Goal: Task Accomplishment & Management: Manage account settings

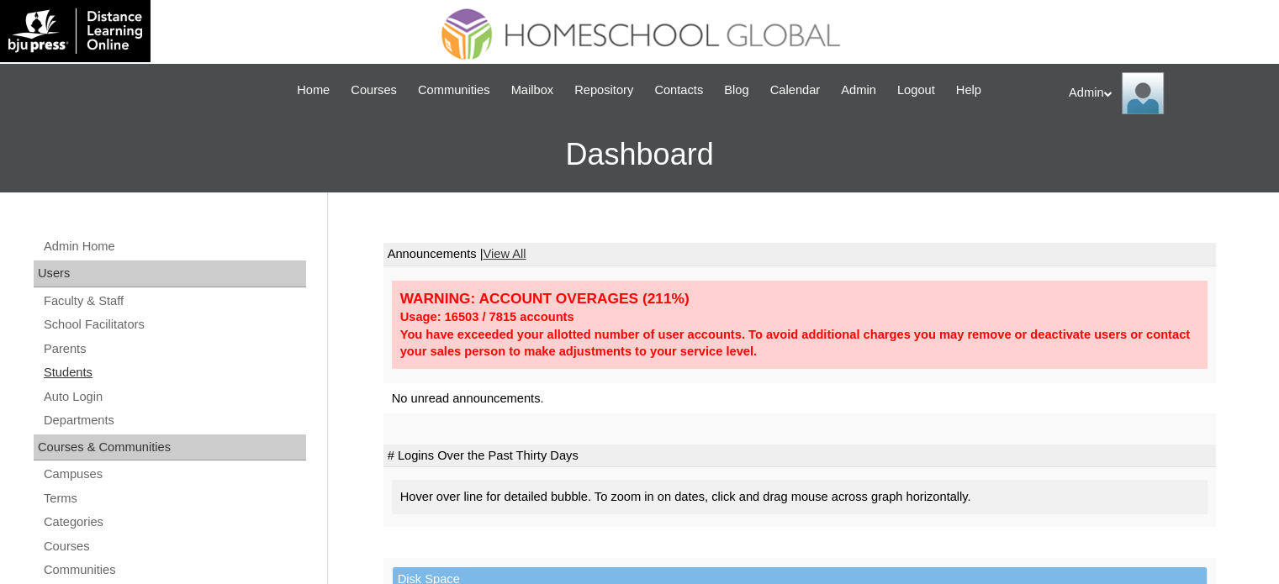
click at [76, 379] on link "Students" at bounding box center [174, 372] width 264 height 21
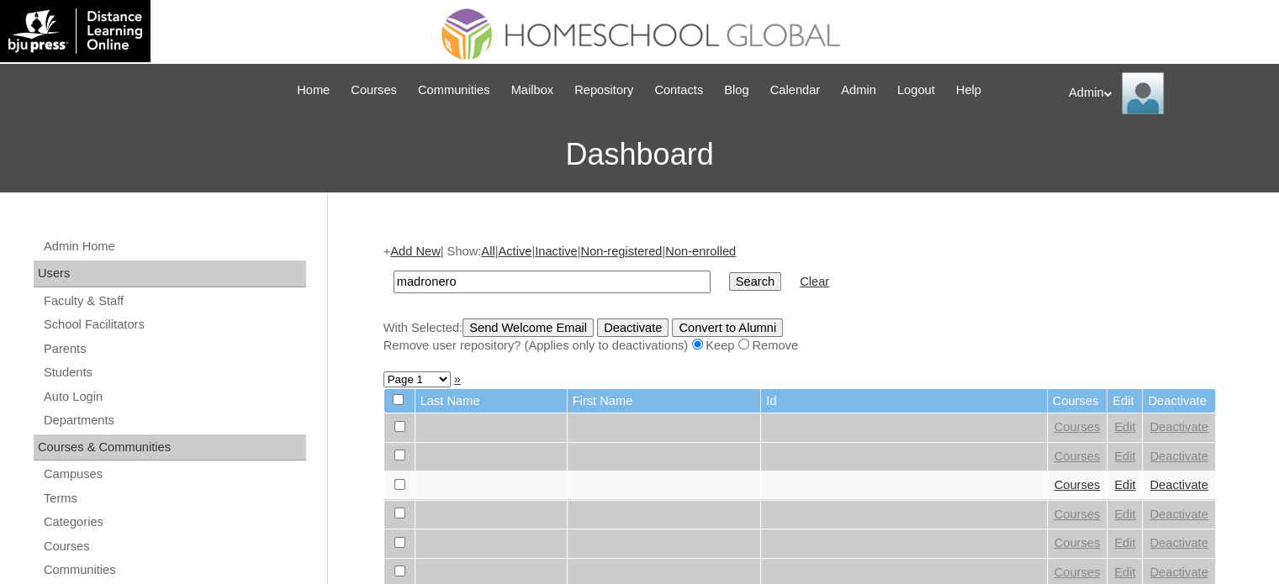
type input "madronero"
click at [729, 280] on input "Search" at bounding box center [755, 281] width 52 height 19
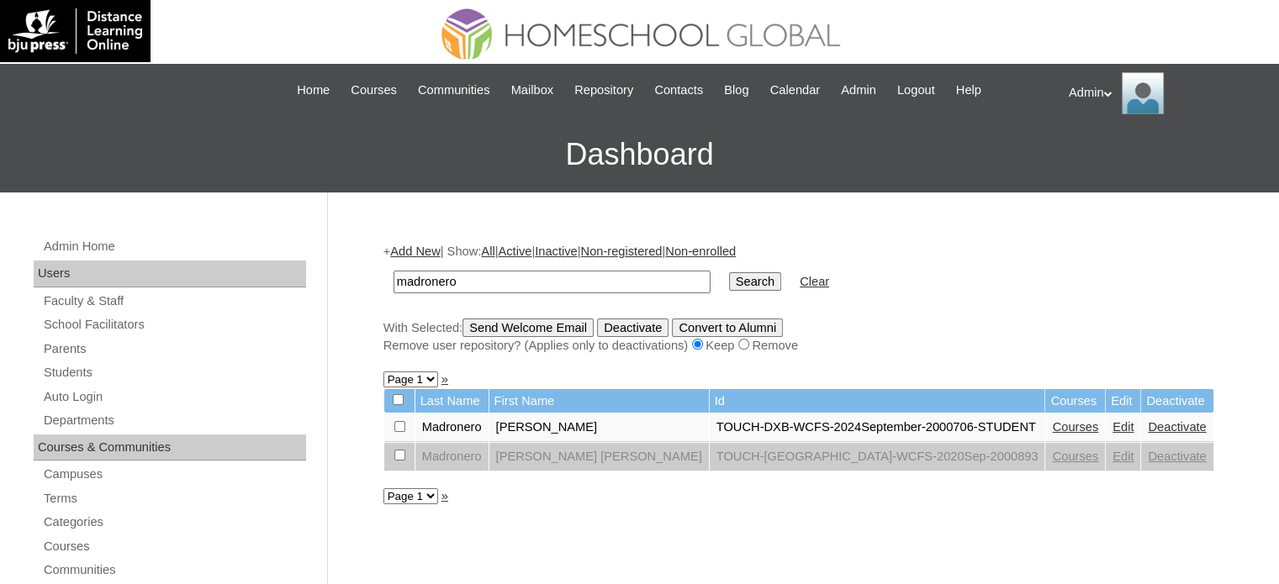
click at [1113, 427] on link "Edit" at bounding box center [1123, 426] width 21 height 13
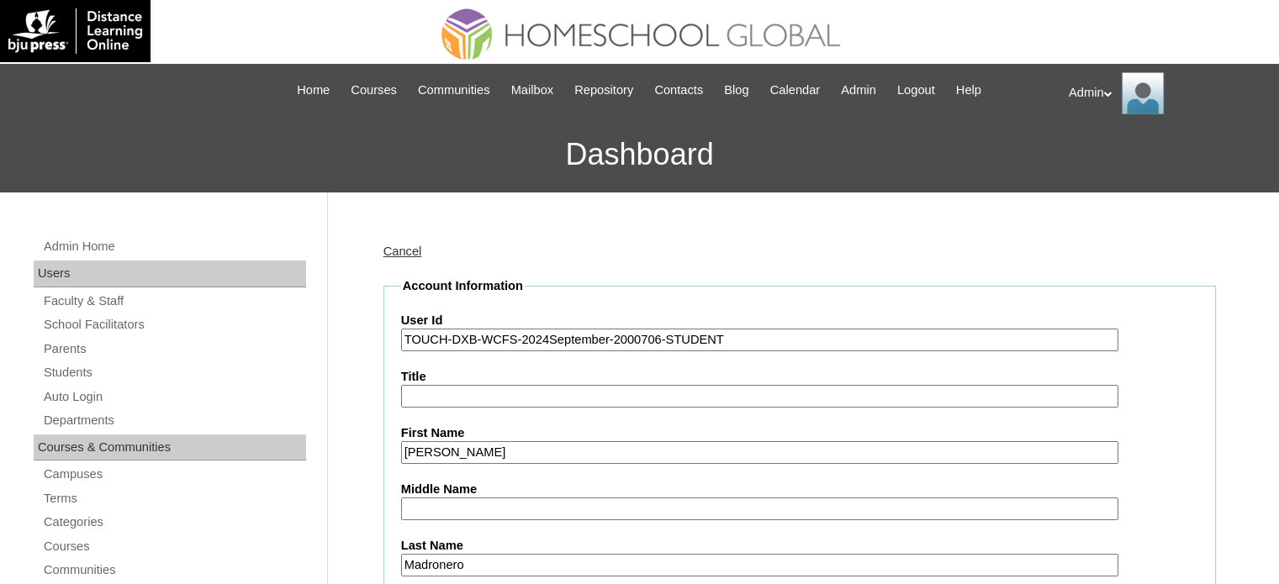
drag, startPoint x: 746, startPoint y: 340, endPoint x: 367, endPoint y: 344, distance: 379.3
click at [552, 254] on div "Cancel" at bounding box center [799, 252] width 833 height 18
click at [411, 250] on link "Cancel" at bounding box center [402, 251] width 39 height 13
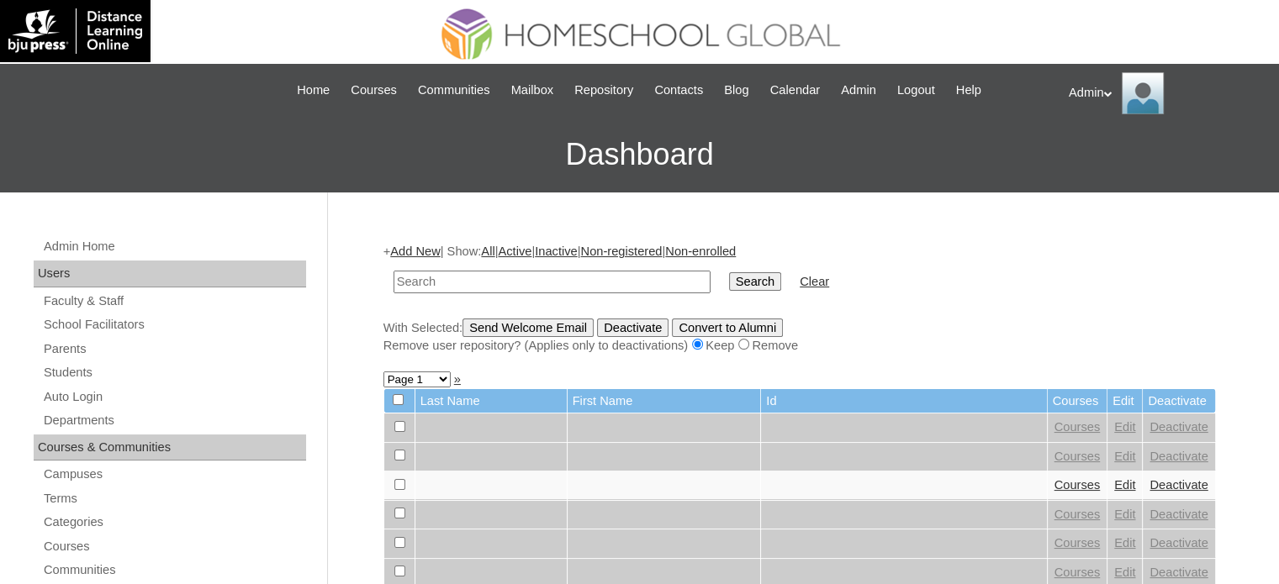
click at [469, 156] on h3 "Dashboard" at bounding box center [639, 155] width 1262 height 76
click at [533, 278] on input "text" at bounding box center [552, 282] width 317 height 23
type input "Catuncan"
click at [729, 290] on input "Search" at bounding box center [755, 281] width 52 height 19
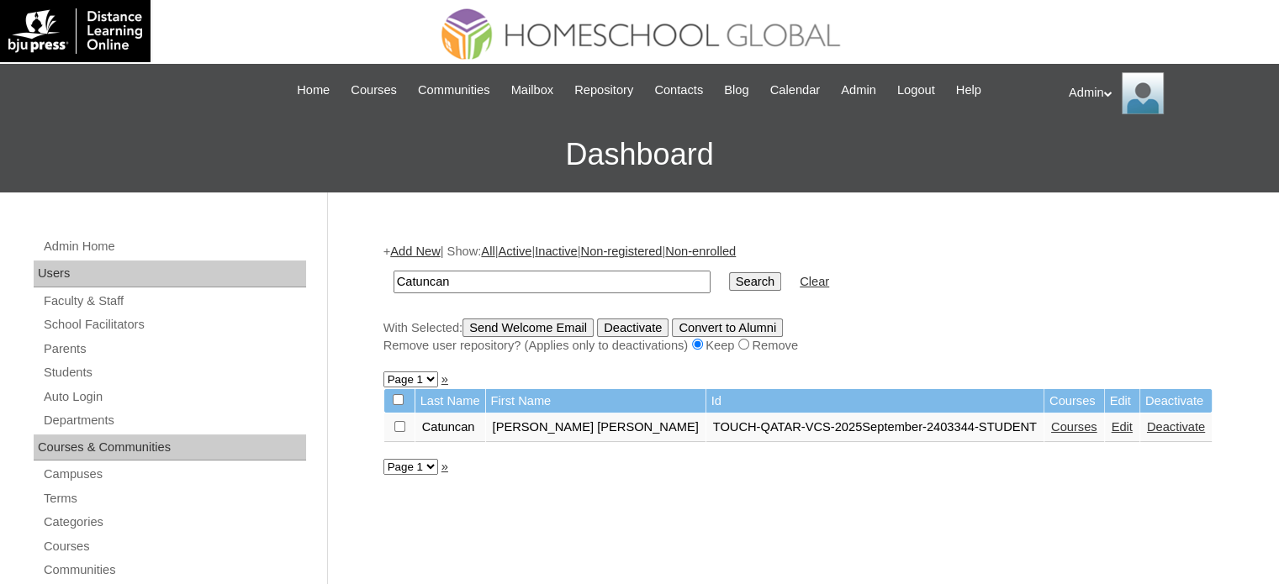
click at [1051, 429] on link "Courses" at bounding box center [1074, 426] width 46 height 13
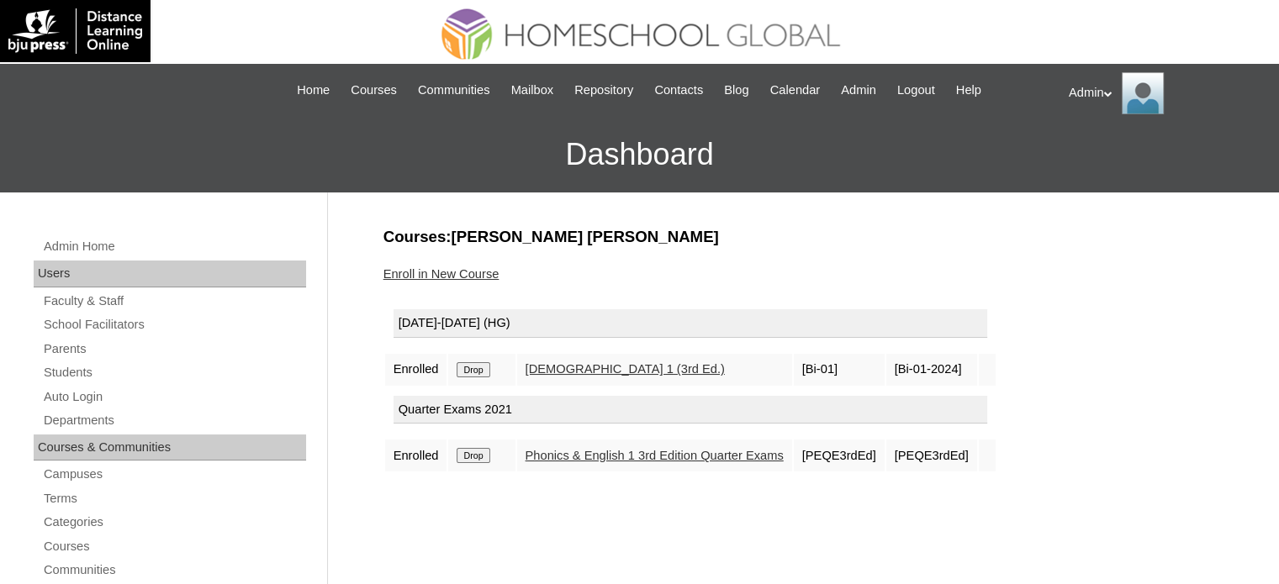
click at [461, 268] on link "Enroll in New Course" at bounding box center [441, 273] width 116 height 13
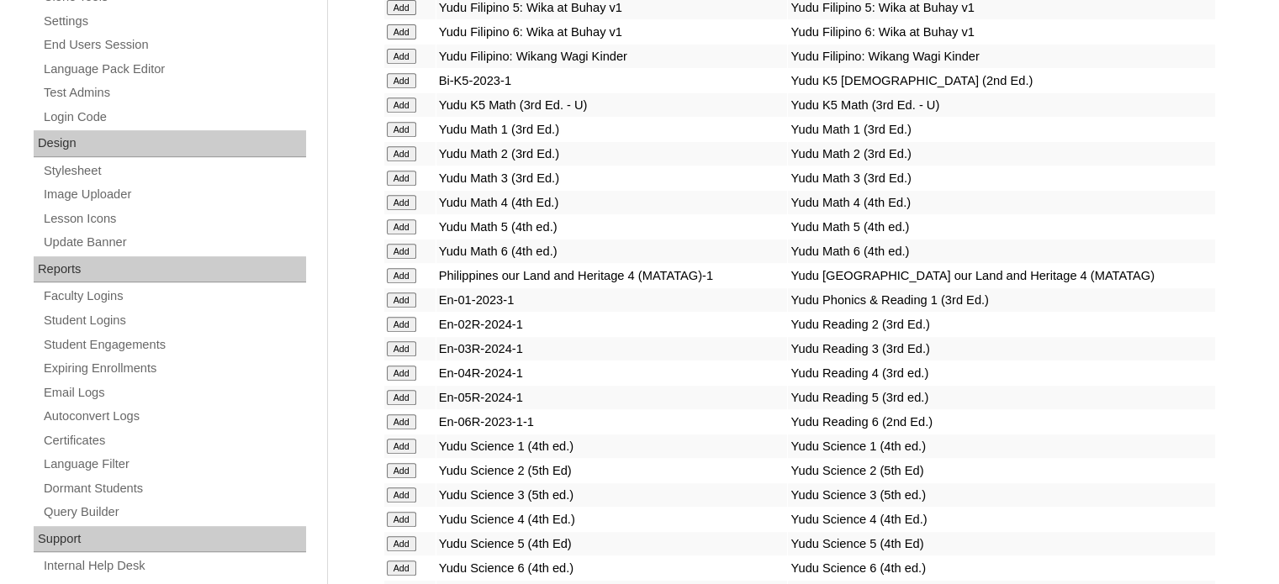
scroll to position [6420, 0]
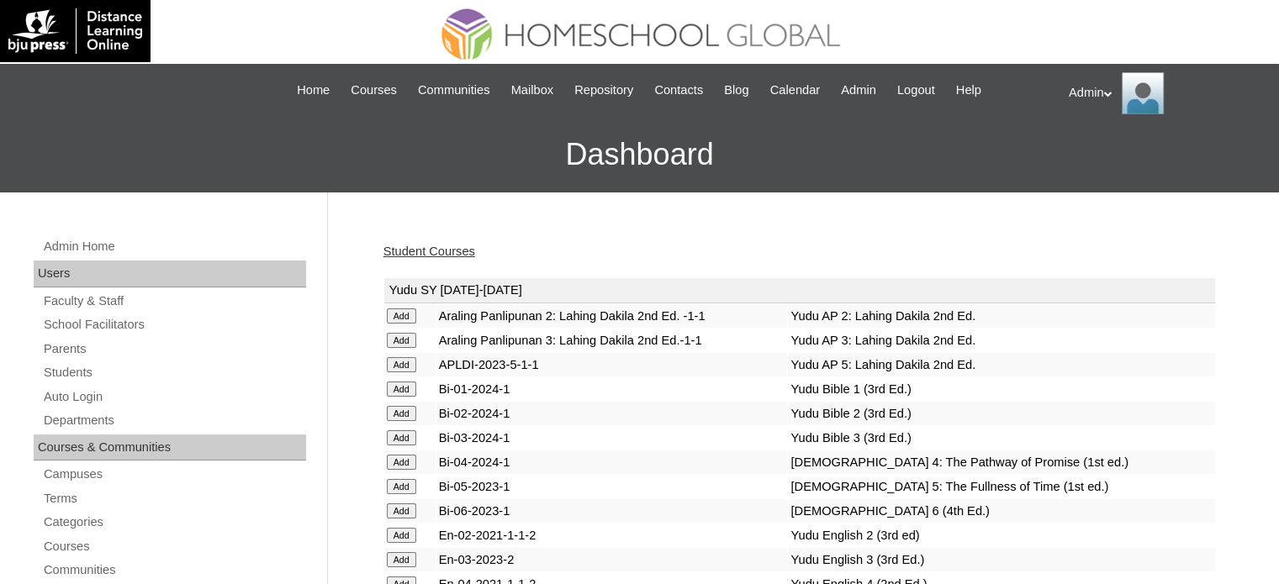
click at [573, 250] on div "Student Courses" at bounding box center [799, 252] width 833 height 18
click at [64, 342] on link "Parents" at bounding box center [174, 349] width 264 height 21
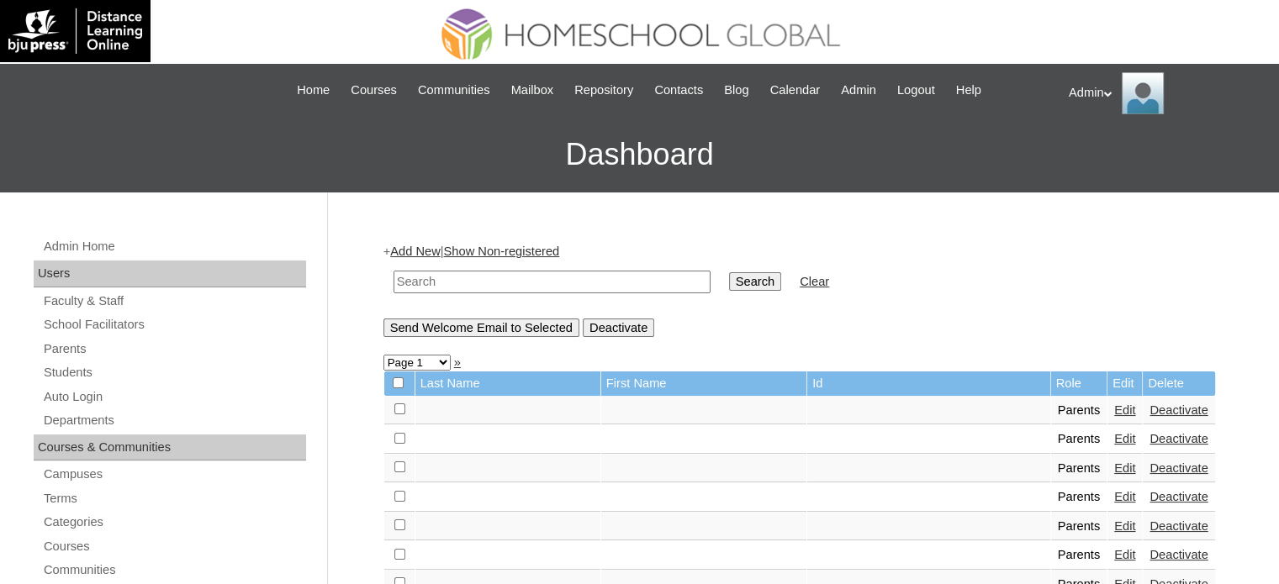
click at [586, 283] on input "text" at bounding box center [552, 282] width 317 height 23
type input "Catuncan"
click at [729, 282] on input "Search" at bounding box center [755, 281] width 52 height 19
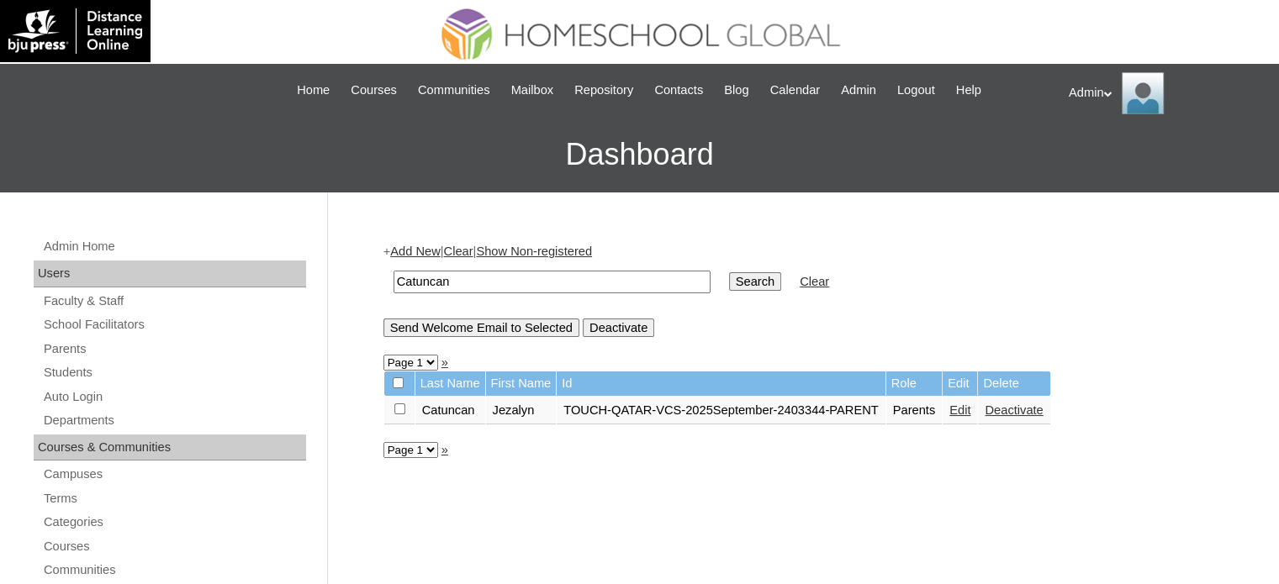
click at [970, 410] on link "Edit" at bounding box center [959, 410] width 21 height 13
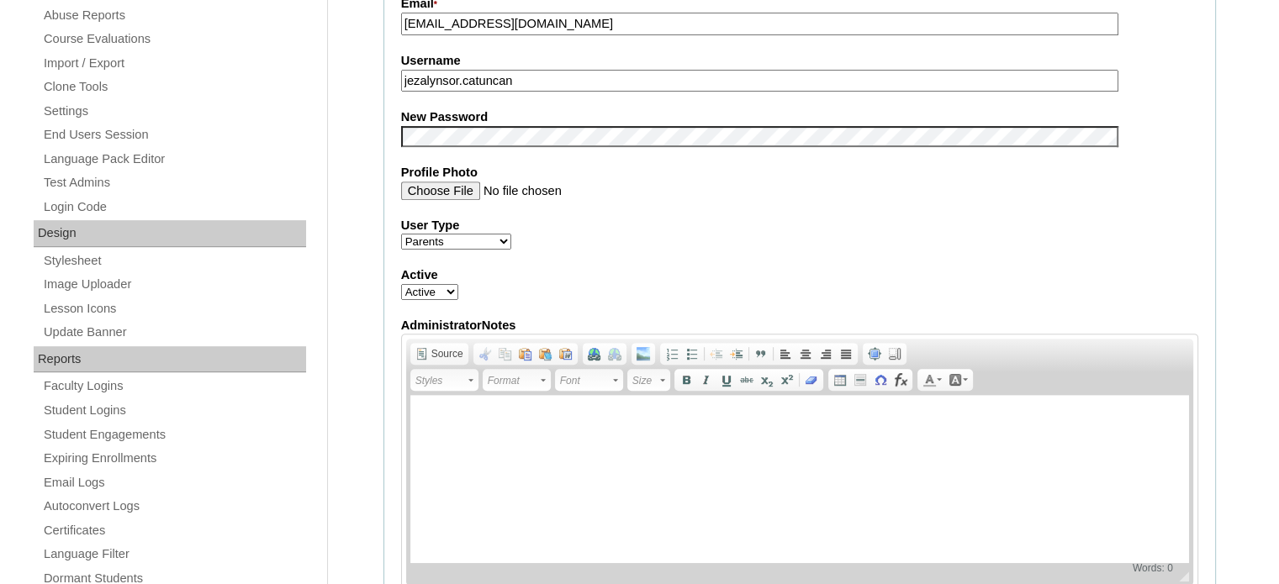
scroll to position [482, 0]
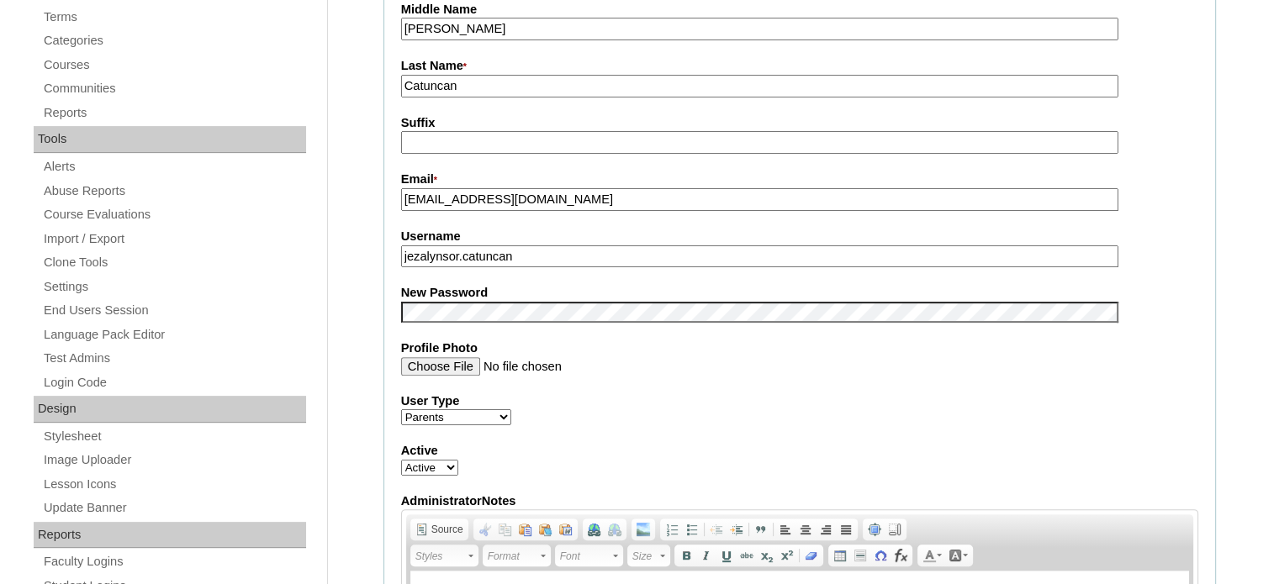
drag, startPoint x: 552, startPoint y: 256, endPoint x: 372, endPoint y: 257, distance: 180.8
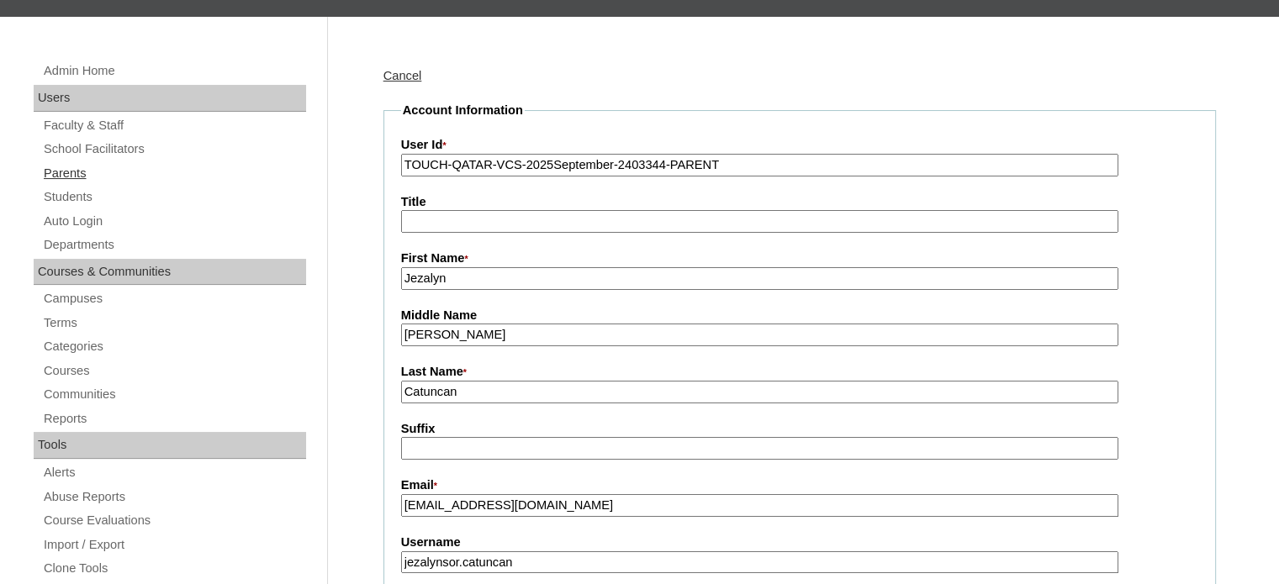
scroll to position [175, 0]
click at [61, 197] on link "Students" at bounding box center [174, 198] width 264 height 21
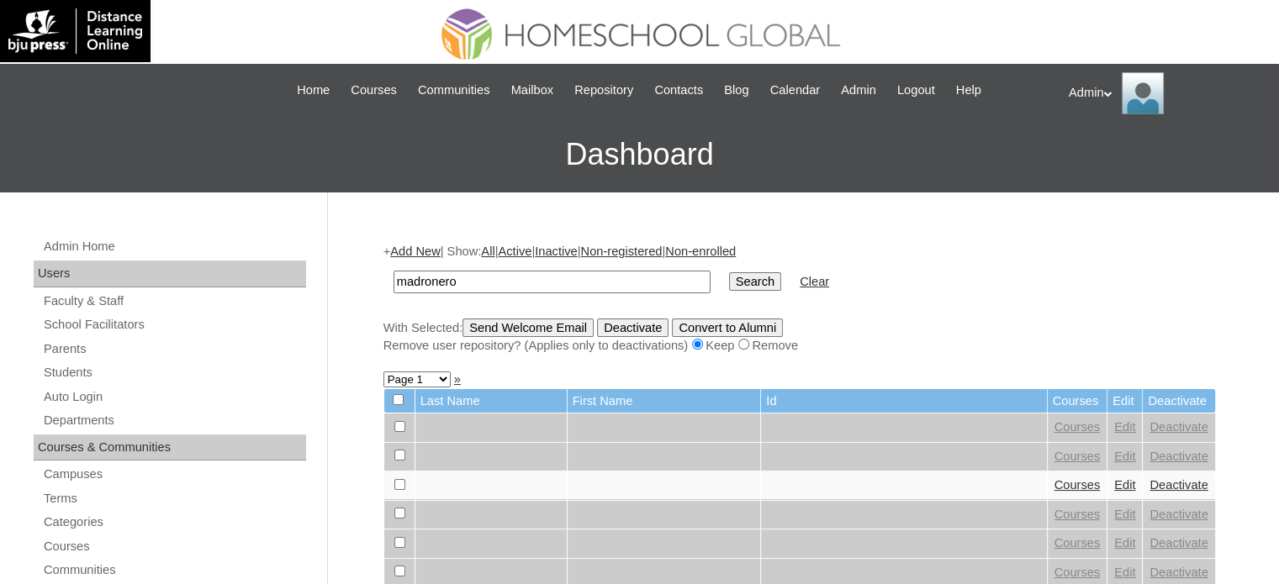
type input "madronero"
click at [729, 285] on input "Search" at bounding box center [755, 281] width 52 height 19
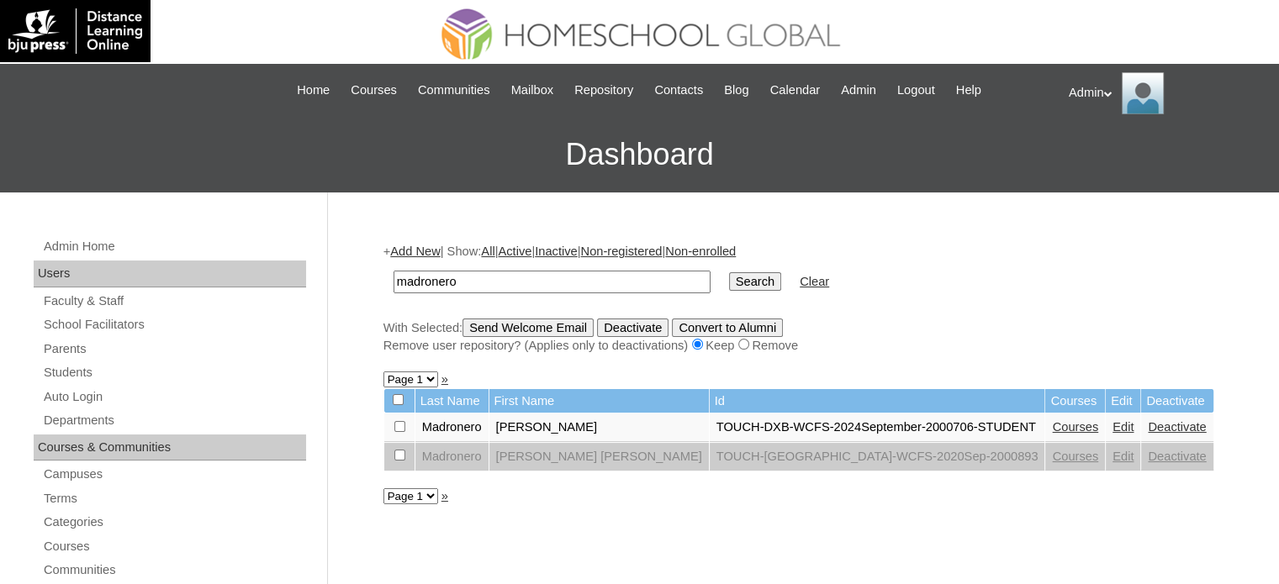
click at [1113, 424] on link "Edit" at bounding box center [1123, 426] width 21 height 13
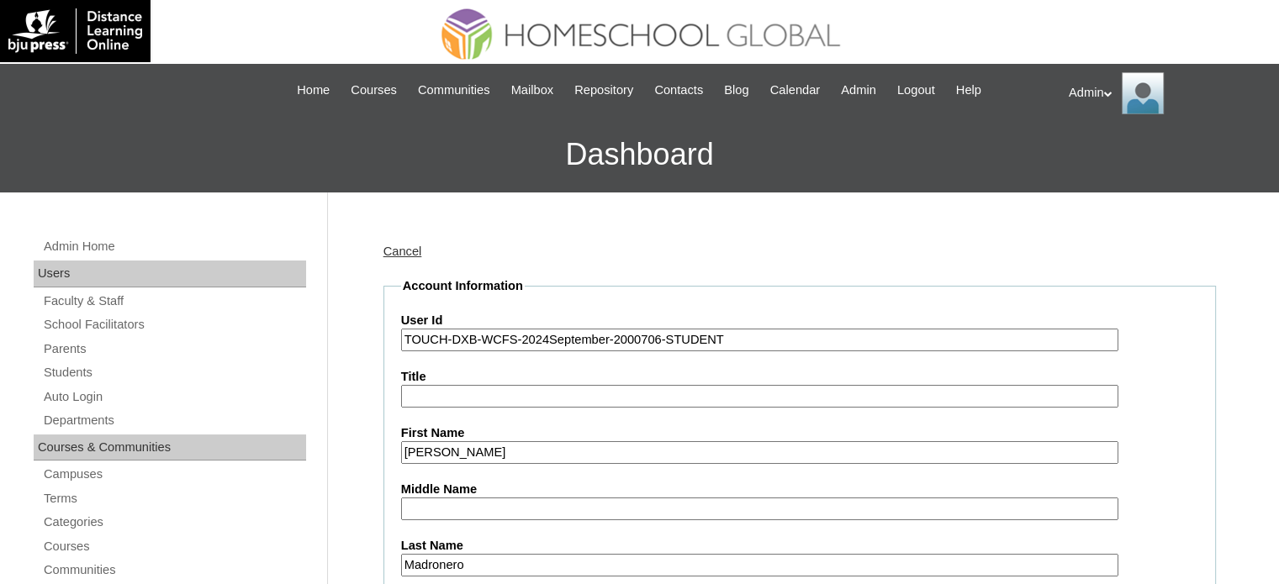
click at [542, 342] on input "TOUCH-DXB-WCFS-2024September-2000706-STUDENT" at bounding box center [759, 340] width 717 height 23
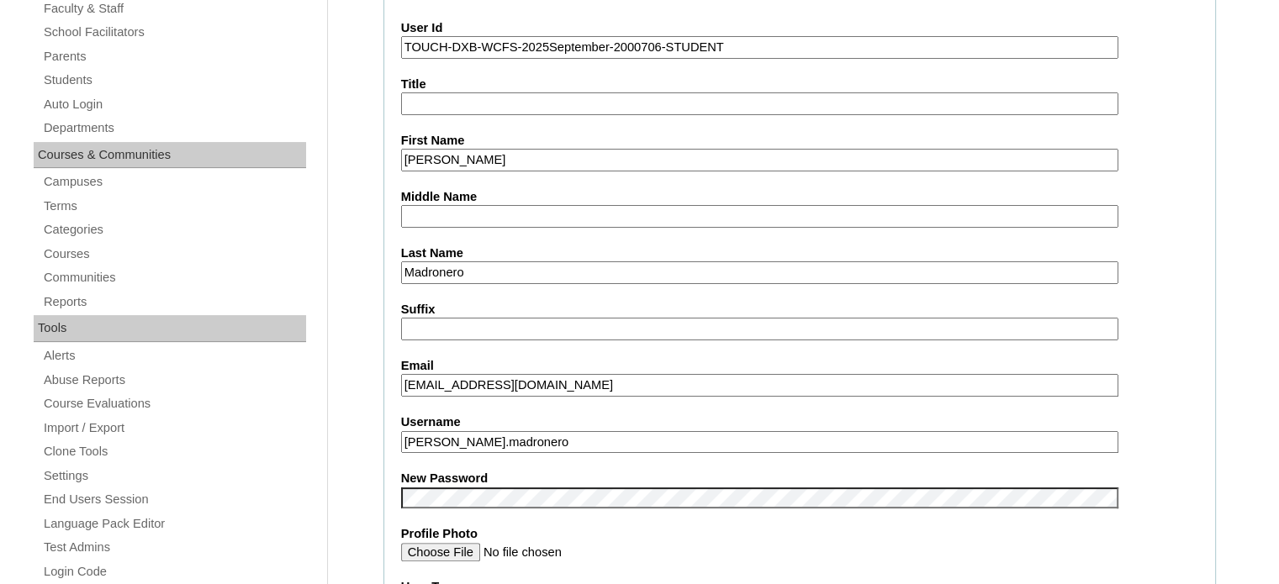
scroll to position [341, 0]
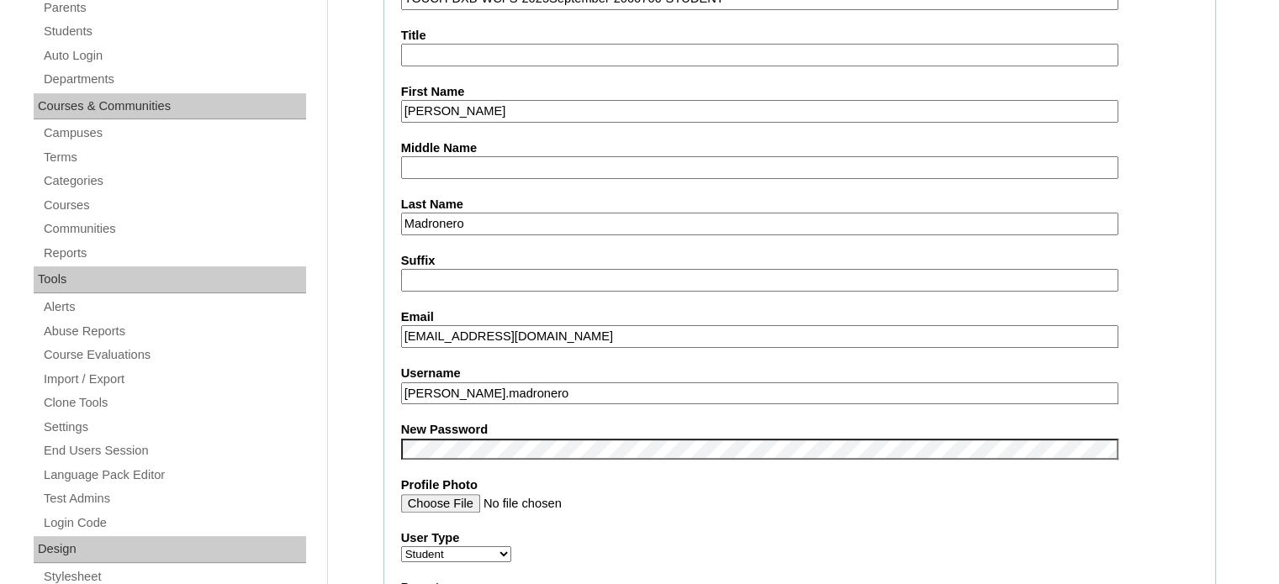
type input "TOUCH-DXB-WCFS-2025September-2000706-STUDENT"
drag, startPoint x: 557, startPoint y: 385, endPoint x: 343, endPoint y: 392, distance: 213.7
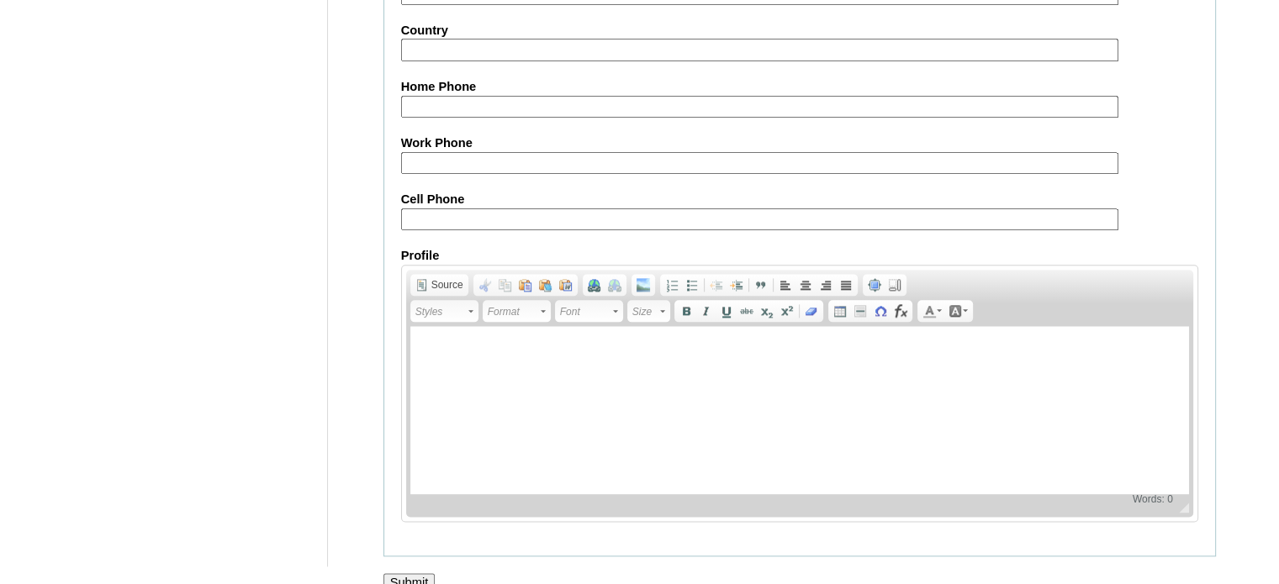
scroll to position [1958, 0]
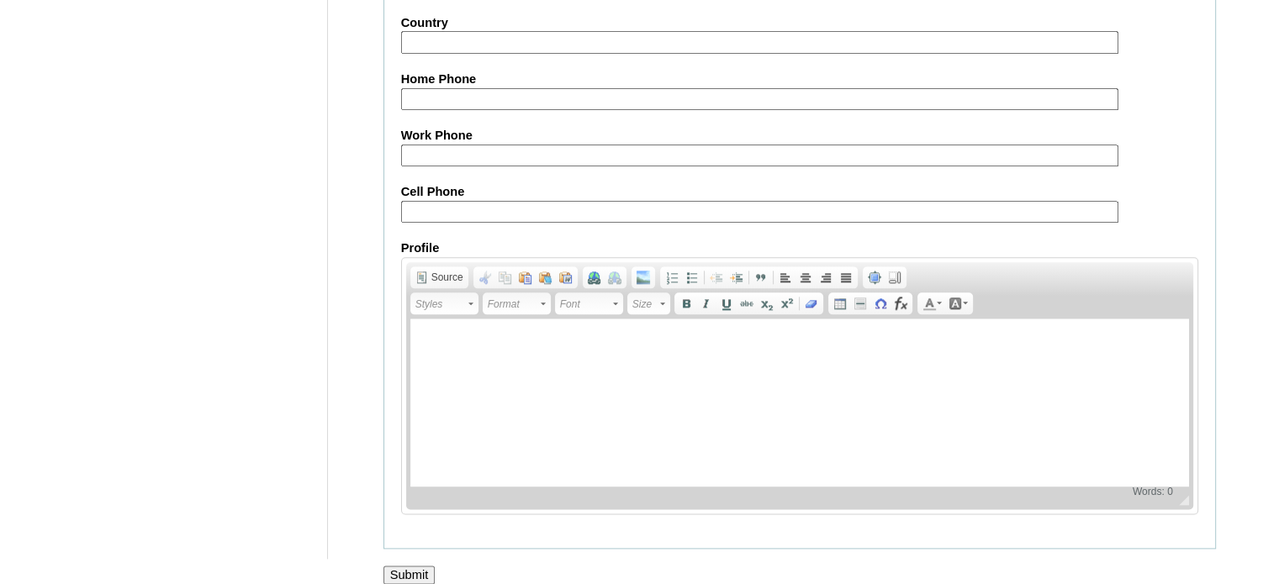
click at [407, 566] on input "Submit" at bounding box center [409, 575] width 52 height 19
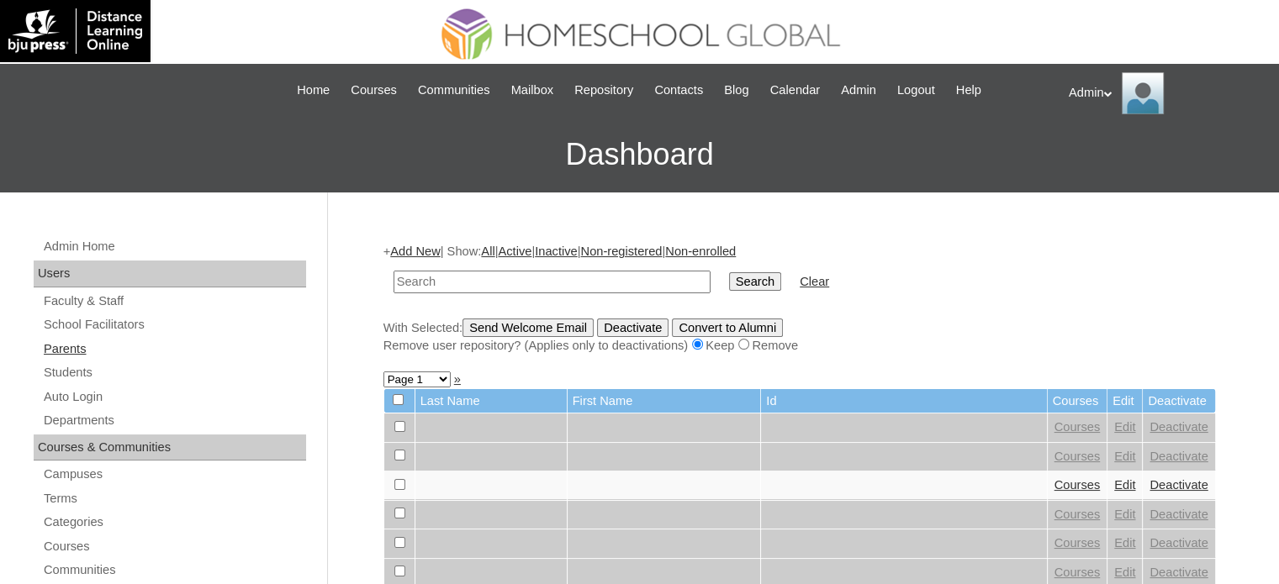
click at [83, 346] on link "Parents" at bounding box center [174, 349] width 264 height 21
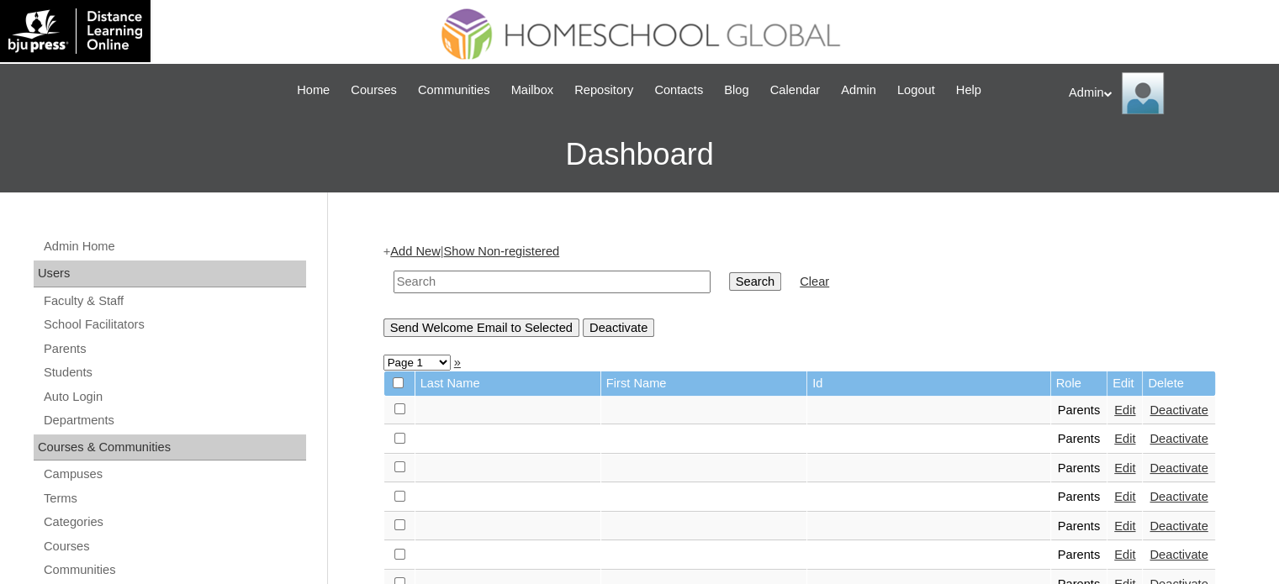
drag, startPoint x: 0, startPoint y: 0, endPoint x: 468, endPoint y: 277, distance: 543.3
click at [468, 277] on input "text" at bounding box center [552, 282] width 317 height 23
type input "madronero"
click at [729, 286] on input "Search" at bounding box center [755, 281] width 52 height 19
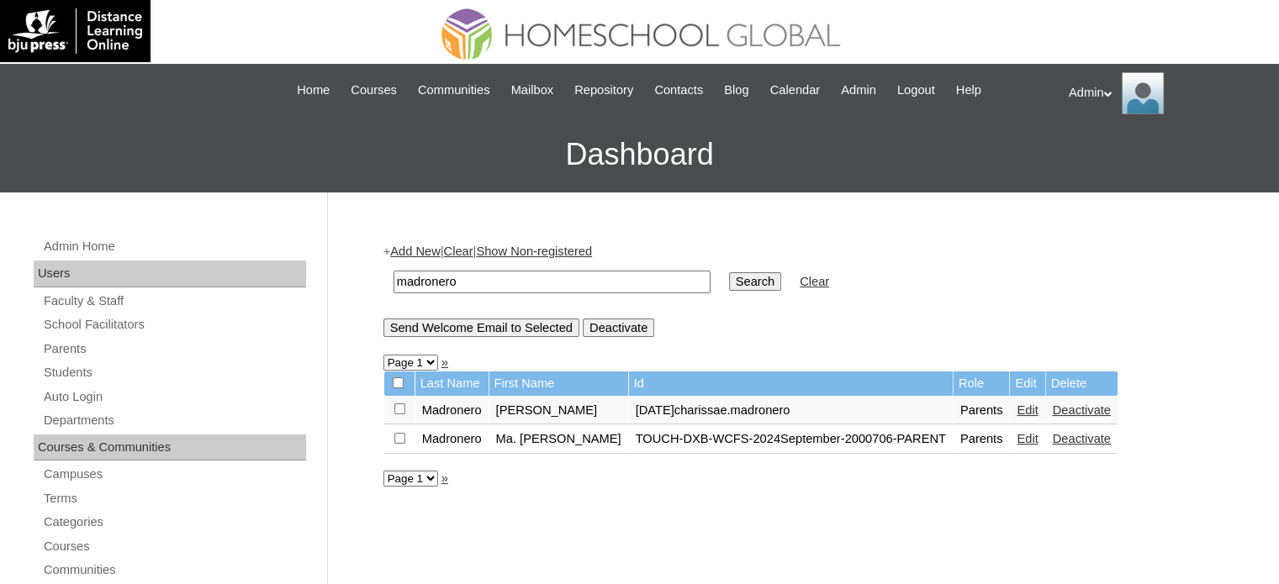
click at [1038, 436] on link "Edit" at bounding box center [1027, 438] width 21 height 13
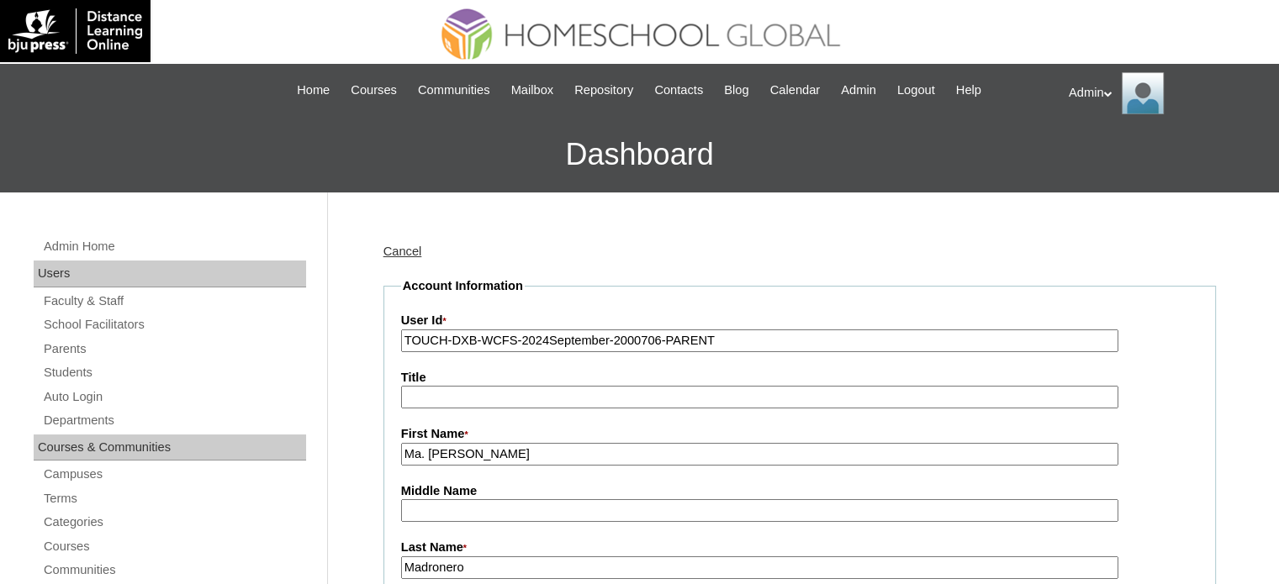
click at [542, 339] on input "TOUCH-DXB-WCFS-2024September-2000706-PARENT" at bounding box center [759, 341] width 717 height 23
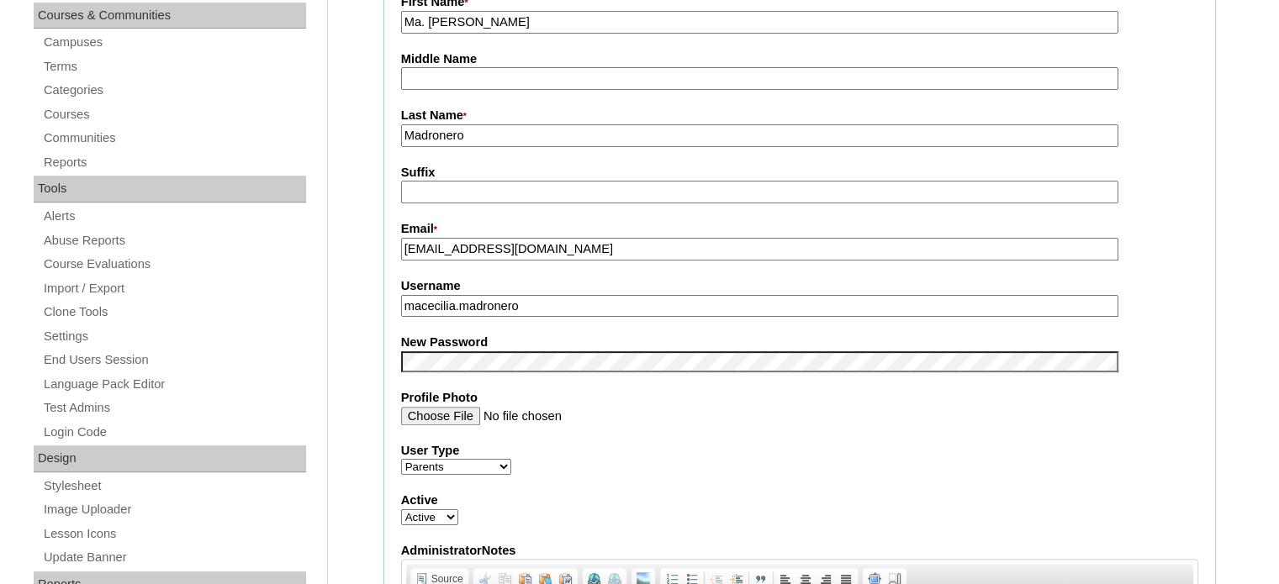
scroll to position [434, 0]
type input "TOUCH-DXB-WCFS-2025September-2000706-PARENT"
drag, startPoint x: 560, startPoint y: 302, endPoint x: 371, endPoint y: 308, distance: 189.3
click at [908, 407] on input "Profile Photo" at bounding box center [759, 414] width 717 height 19
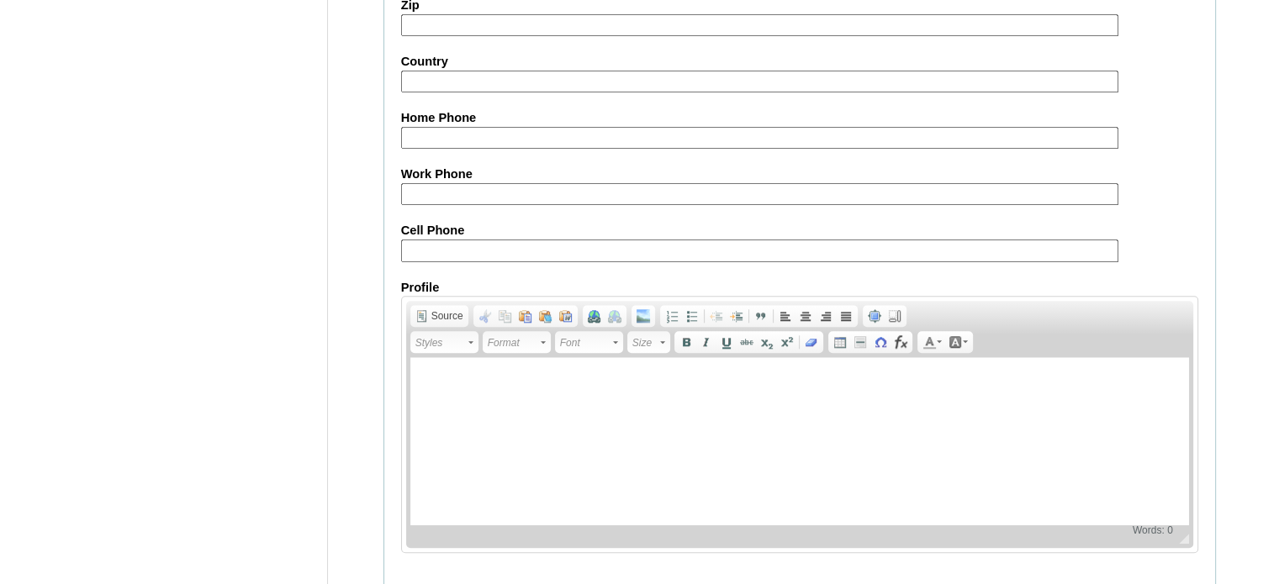
scroll to position [1609, 0]
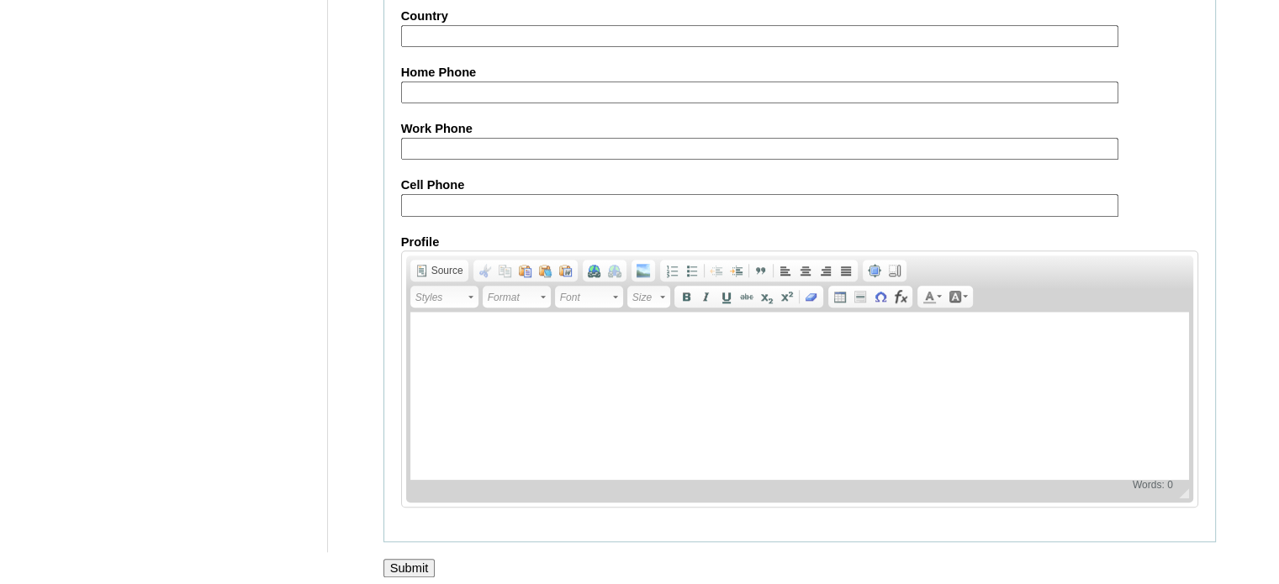
click at [405, 559] on input "Submit" at bounding box center [409, 568] width 52 height 19
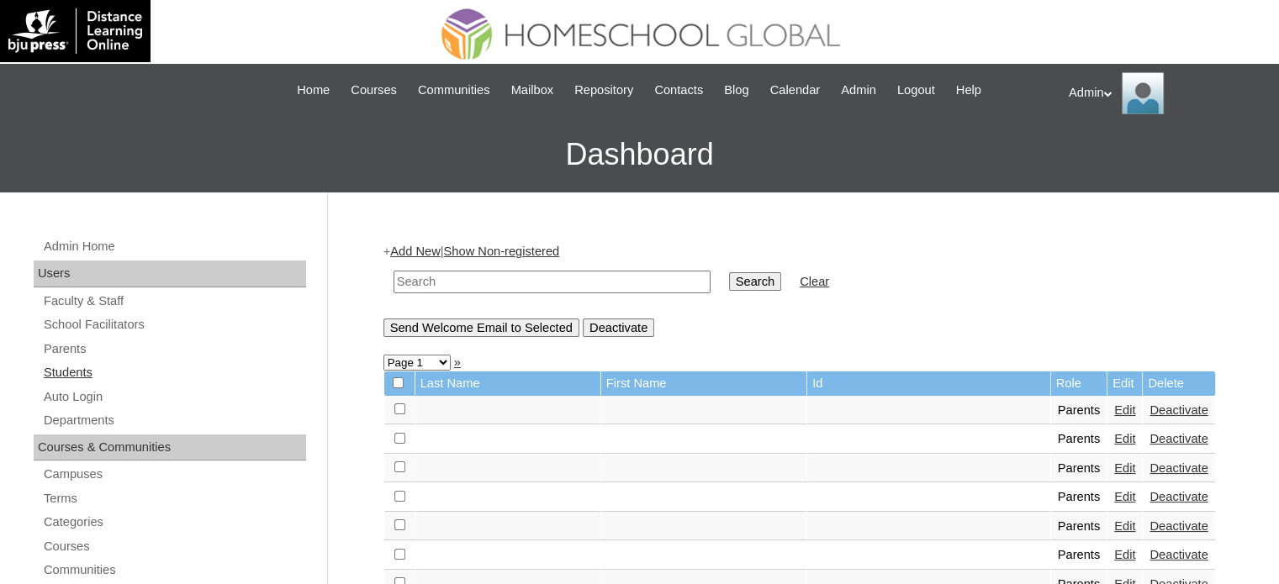
click at [67, 378] on link "Students" at bounding box center [174, 372] width 264 height 21
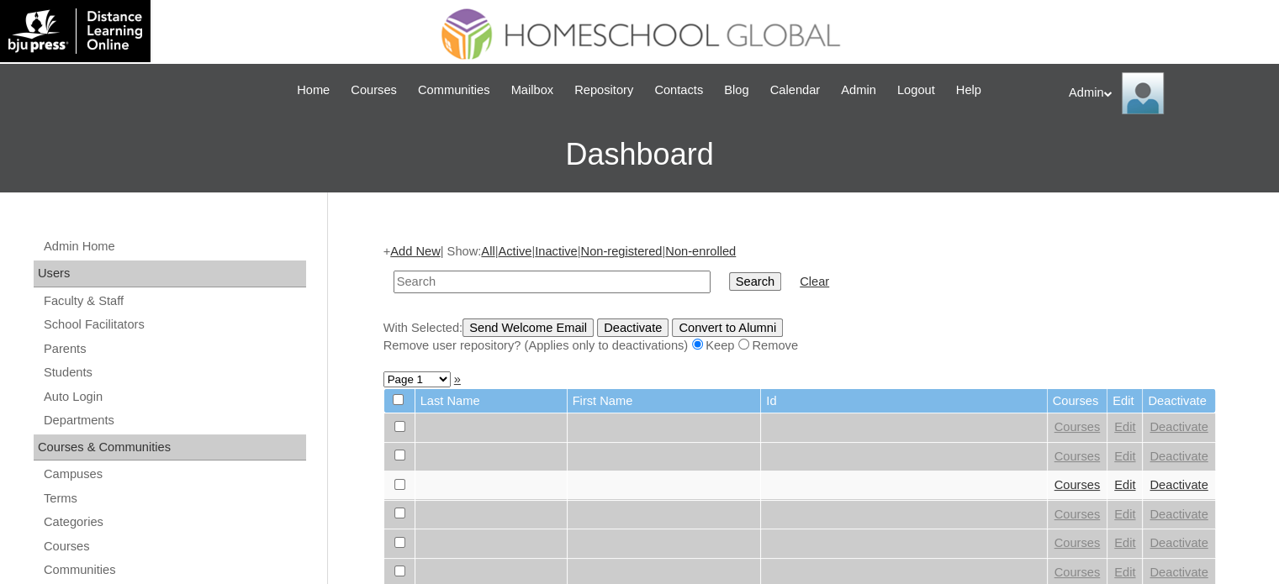
drag, startPoint x: 0, startPoint y: 0, endPoint x: 531, endPoint y: 273, distance: 597.6
click at [531, 273] on input "text" at bounding box center [552, 282] width 317 height 23
type input "madronero"
click at [729, 282] on input "Search" at bounding box center [755, 281] width 52 height 19
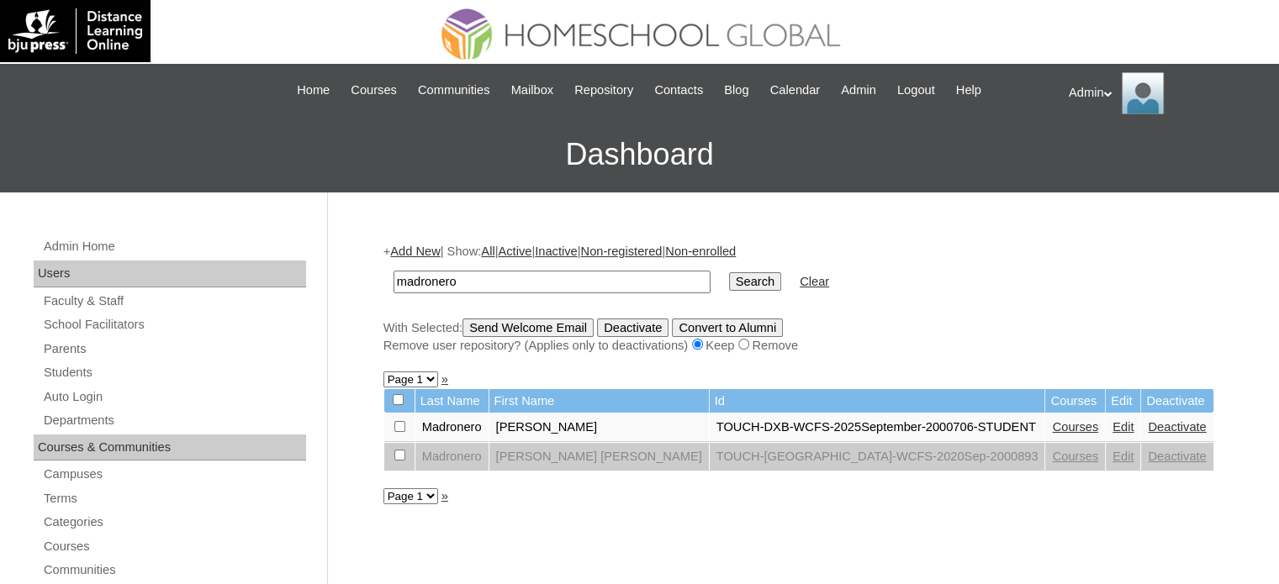
click at [1052, 430] on link "Courses" at bounding box center [1075, 426] width 46 height 13
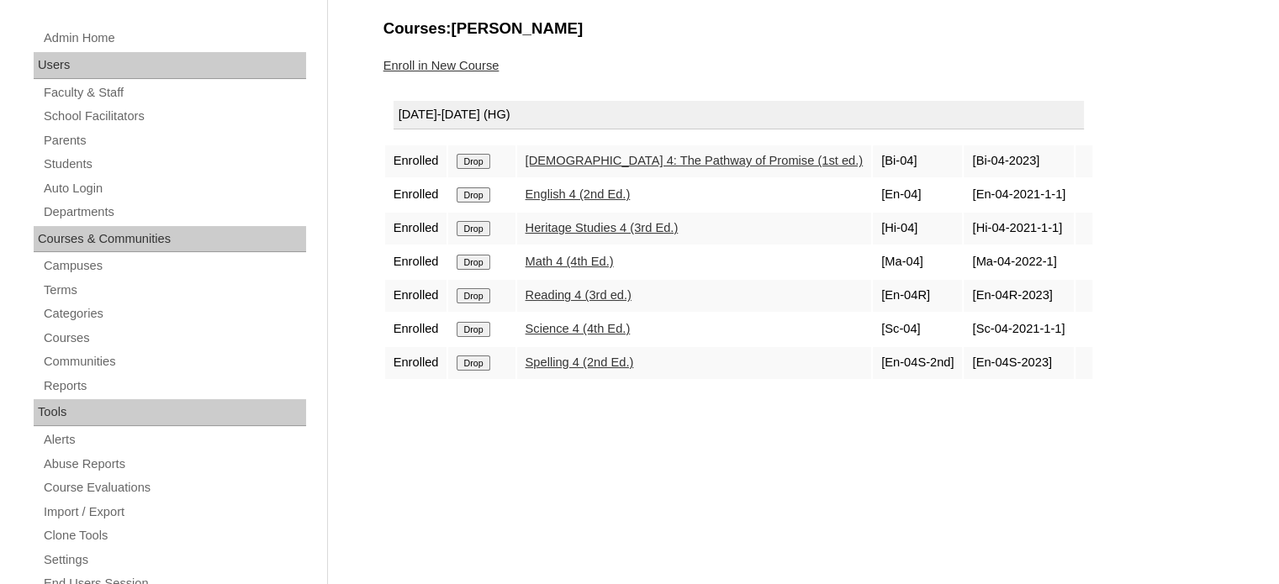
scroll to position [104, 0]
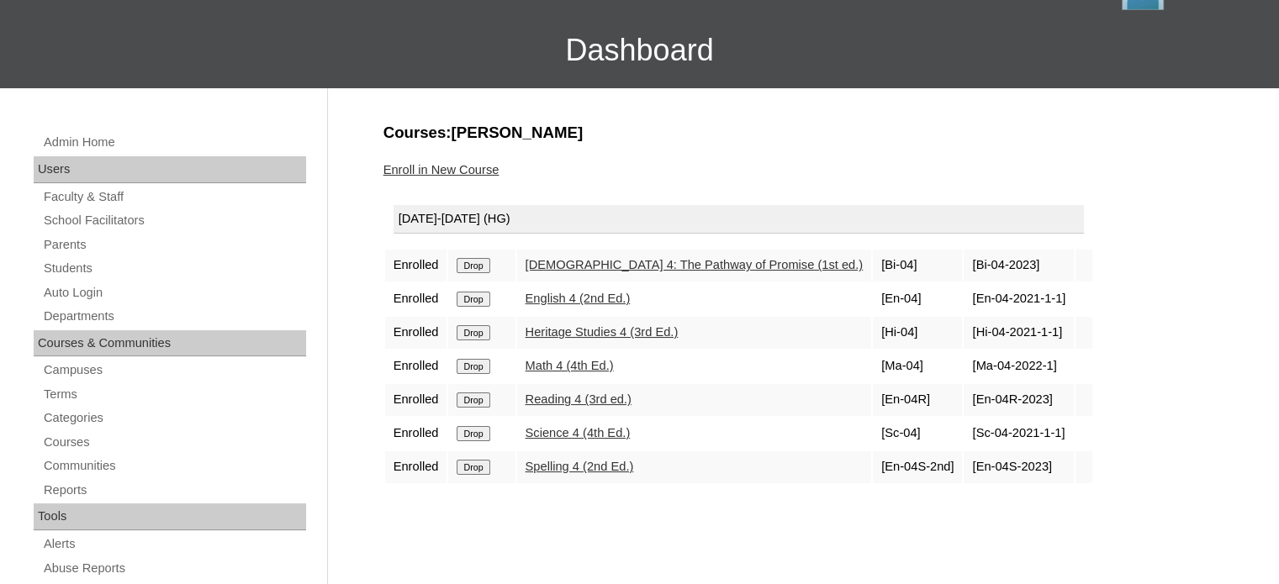
click at [481, 273] on input "Drop" at bounding box center [473, 265] width 33 height 15
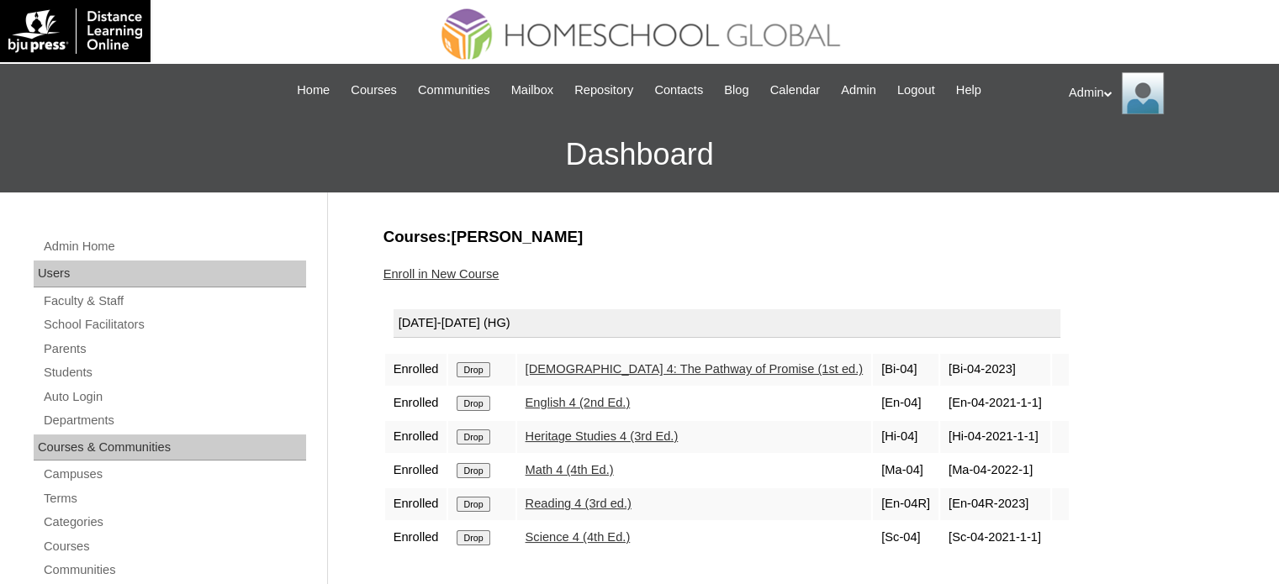
click at [469, 365] on input "Drop" at bounding box center [473, 369] width 33 height 15
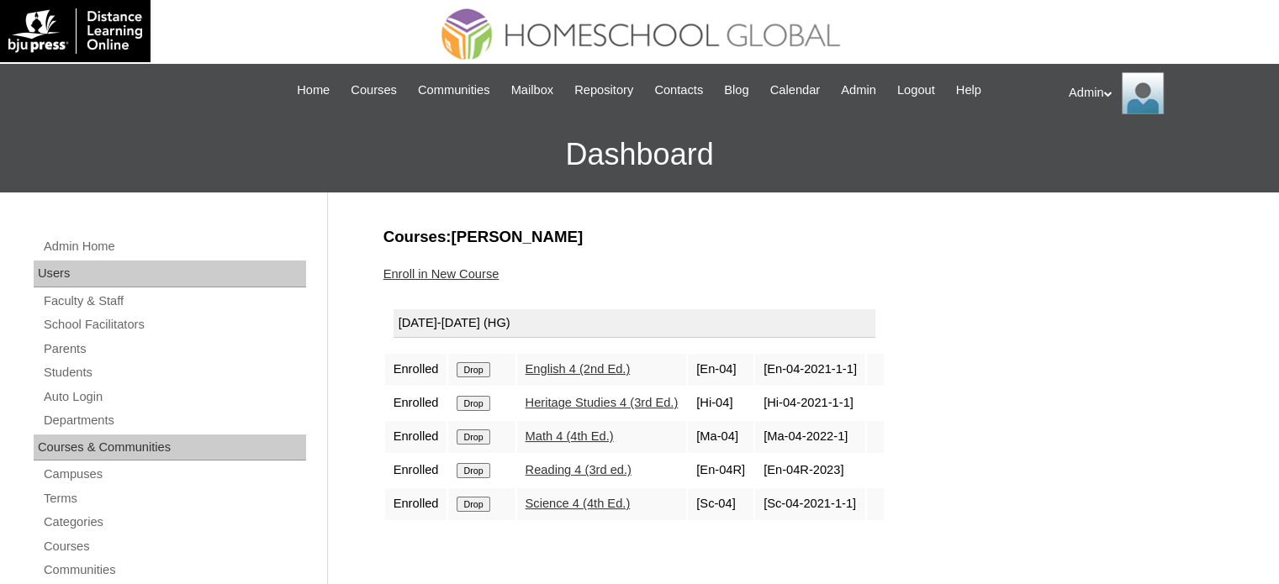
click at [469, 365] on input "Drop" at bounding box center [473, 369] width 33 height 15
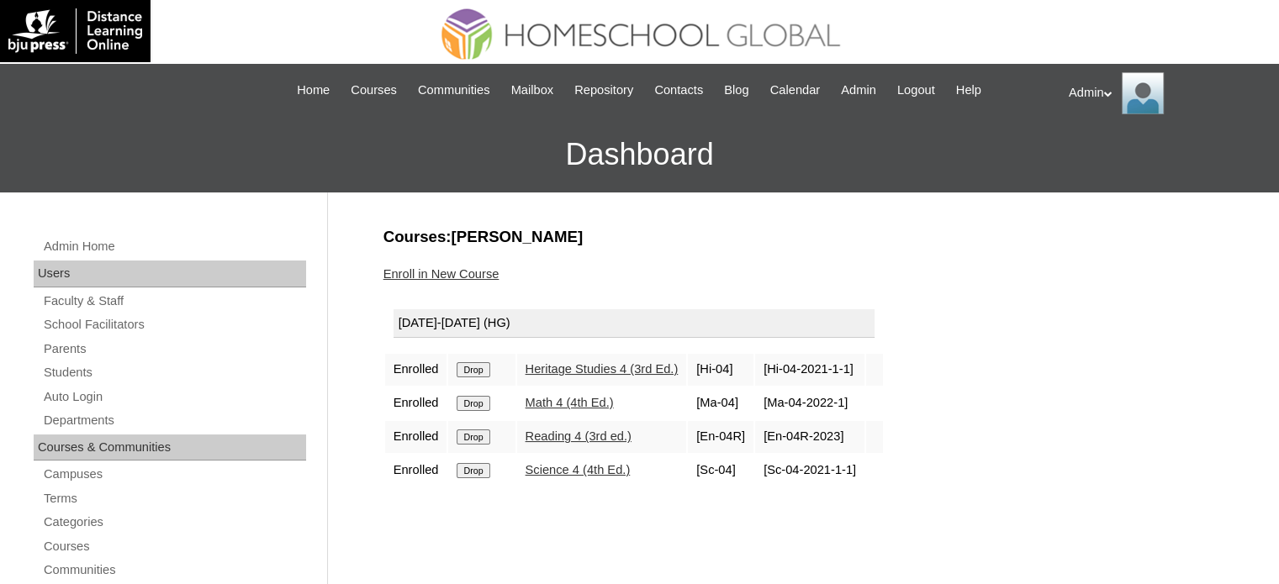
click at [469, 365] on input "Drop" at bounding box center [473, 369] width 33 height 15
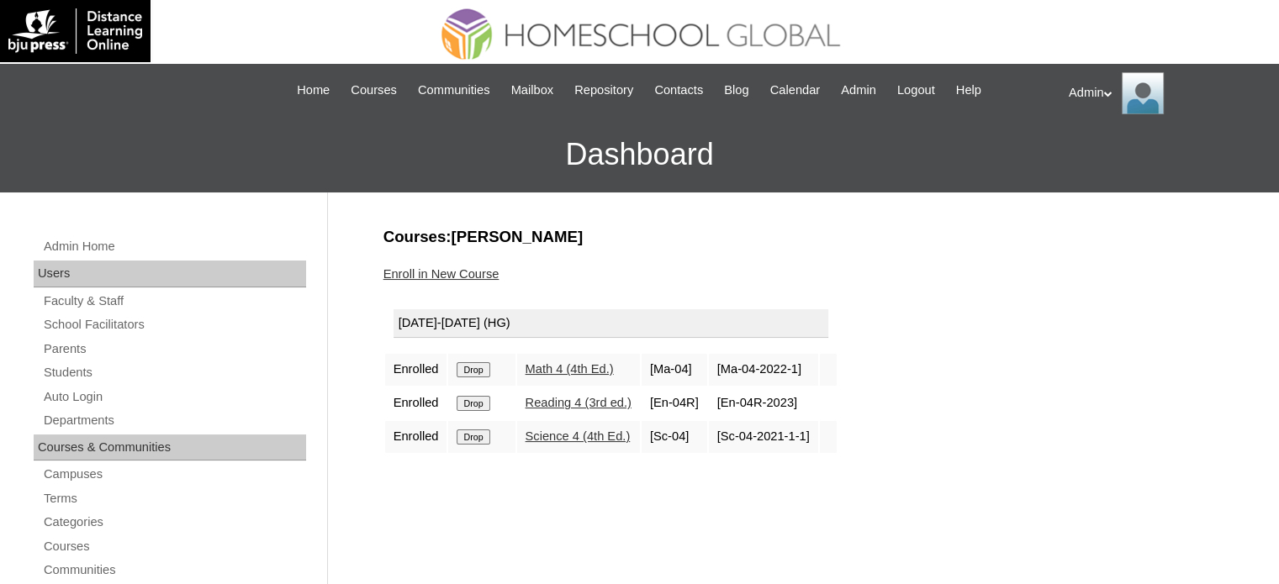
click at [469, 365] on input "Drop" at bounding box center [473, 369] width 33 height 15
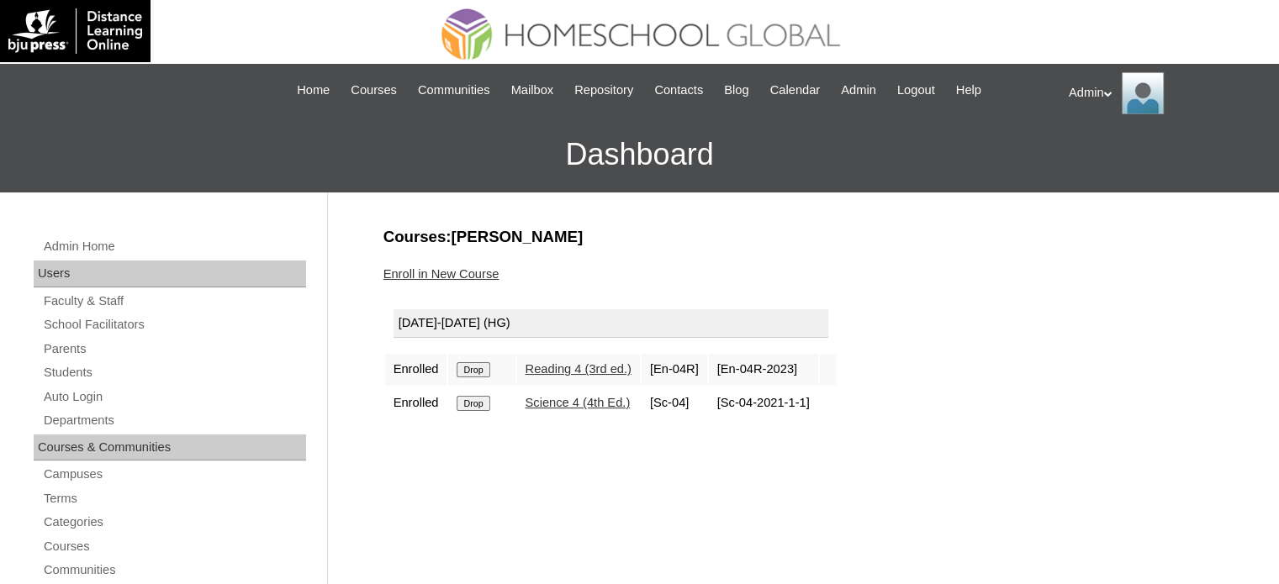
click at [469, 365] on input "Drop" at bounding box center [473, 369] width 33 height 15
click at [481, 364] on input "Drop" at bounding box center [473, 369] width 33 height 15
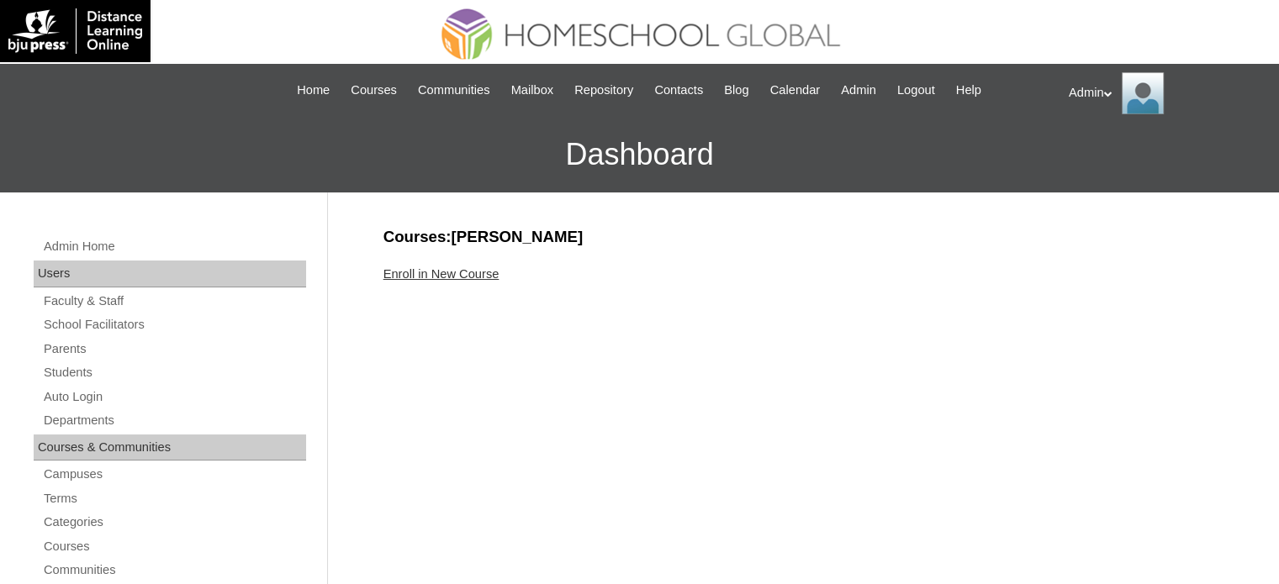
click at [455, 272] on link "Enroll in New Course" at bounding box center [441, 273] width 116 height 13
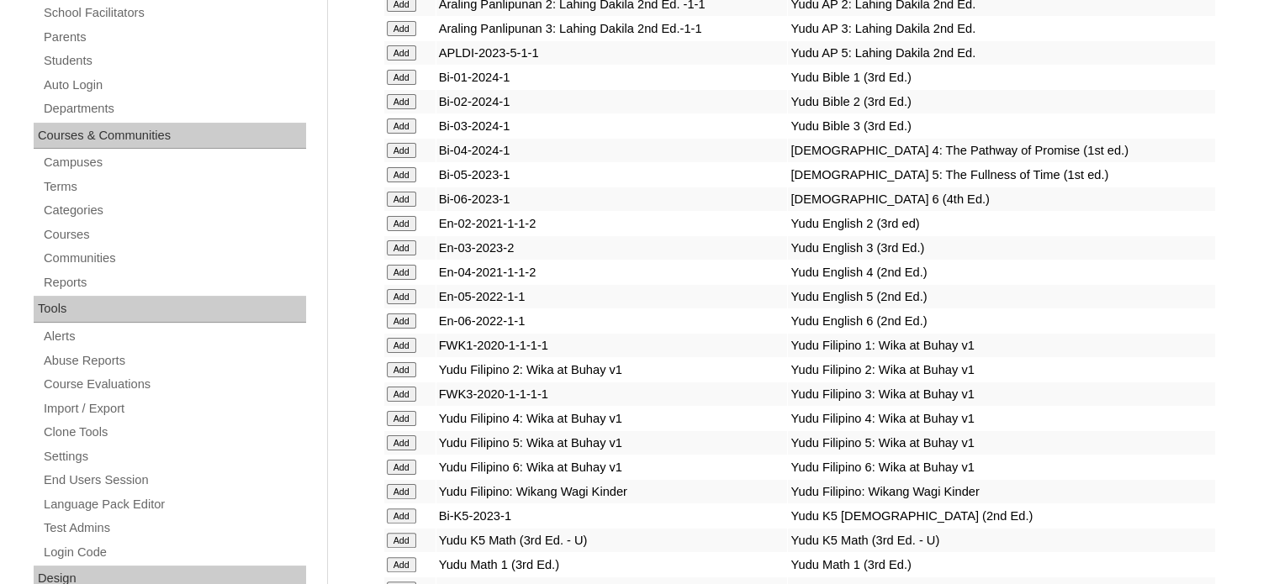
scroll to position [1755, 0]
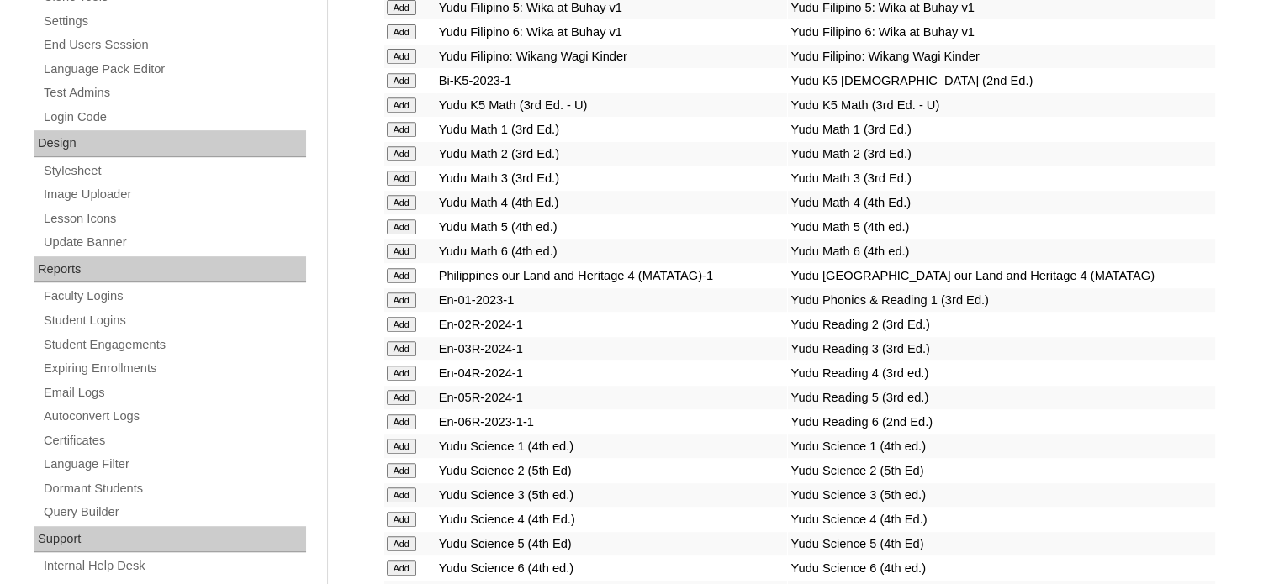
scroll to position [6614, 0]
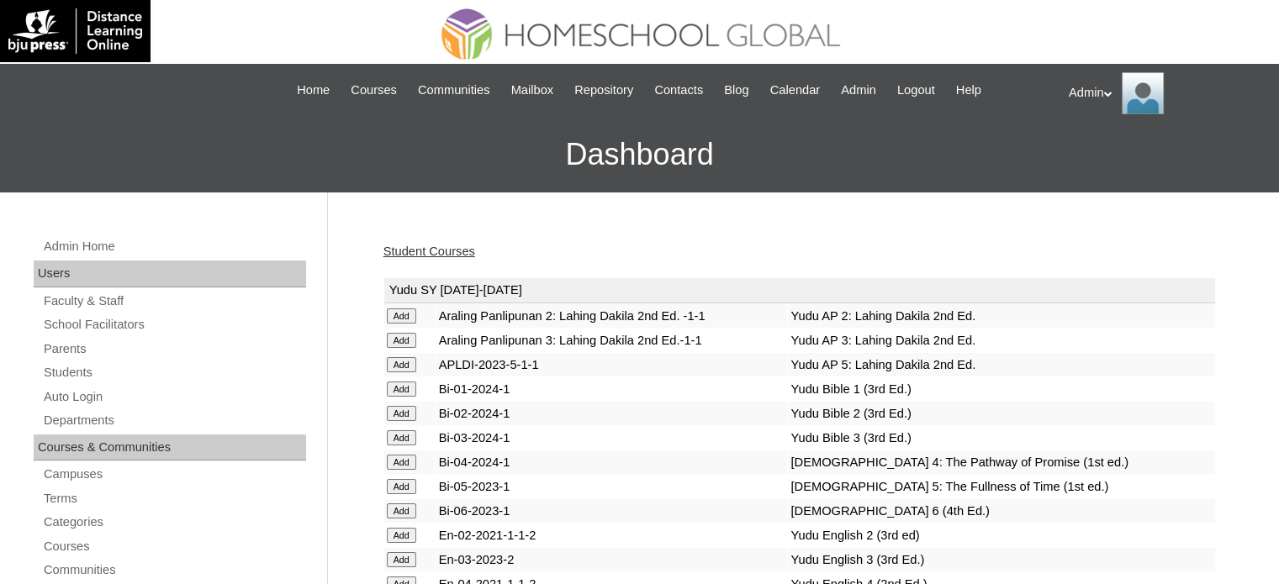
click at [673, 243] on div "Student Courses" at bounding box center [799, 252] width 833 height 18
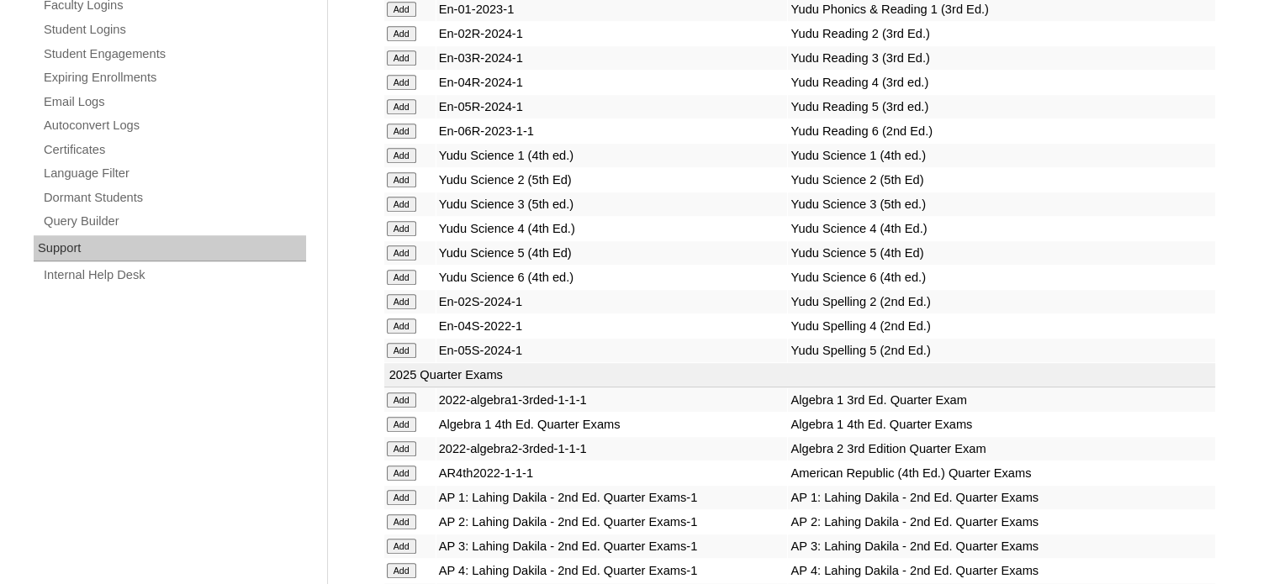
scroll to position [3440, 0]
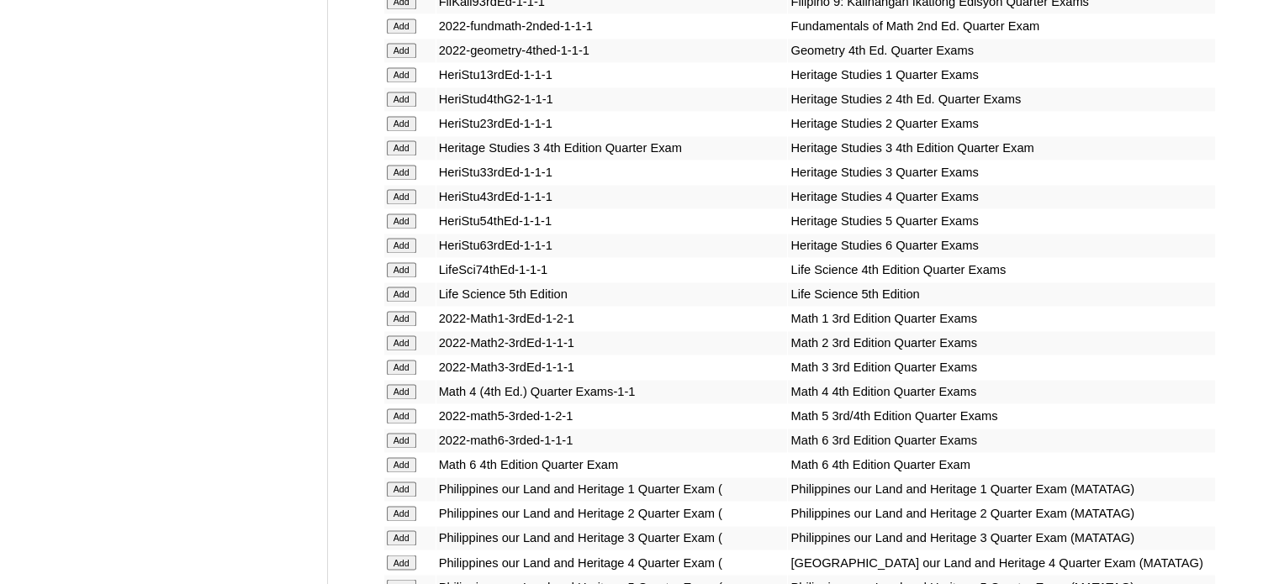
scroll to position [3295, 0]
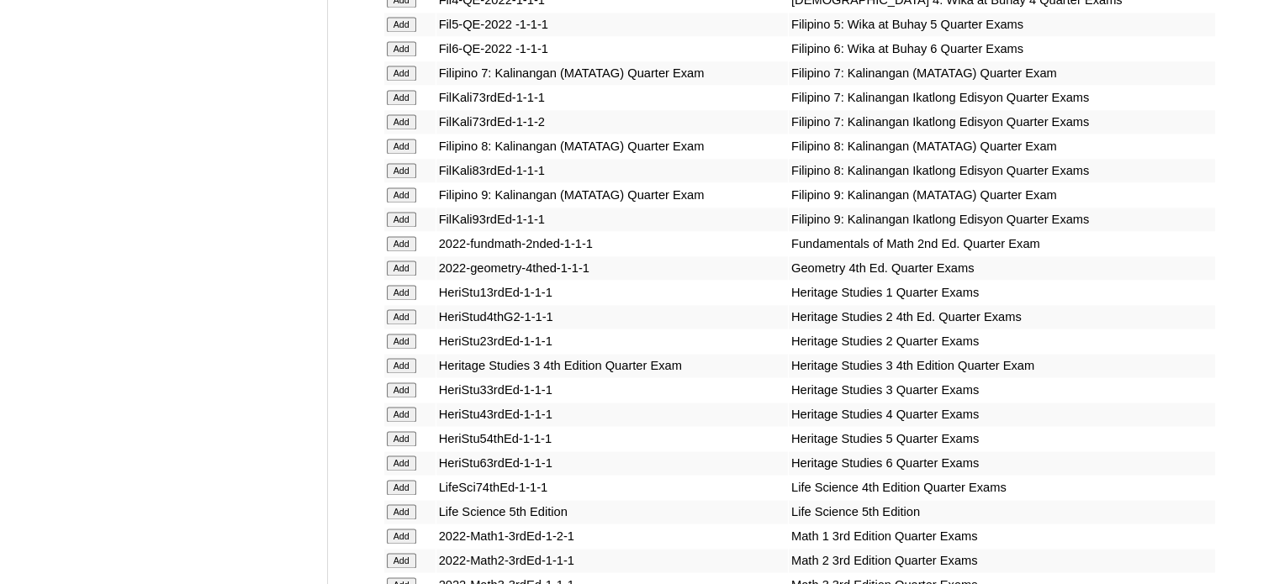
scroll to position [5815, 0]
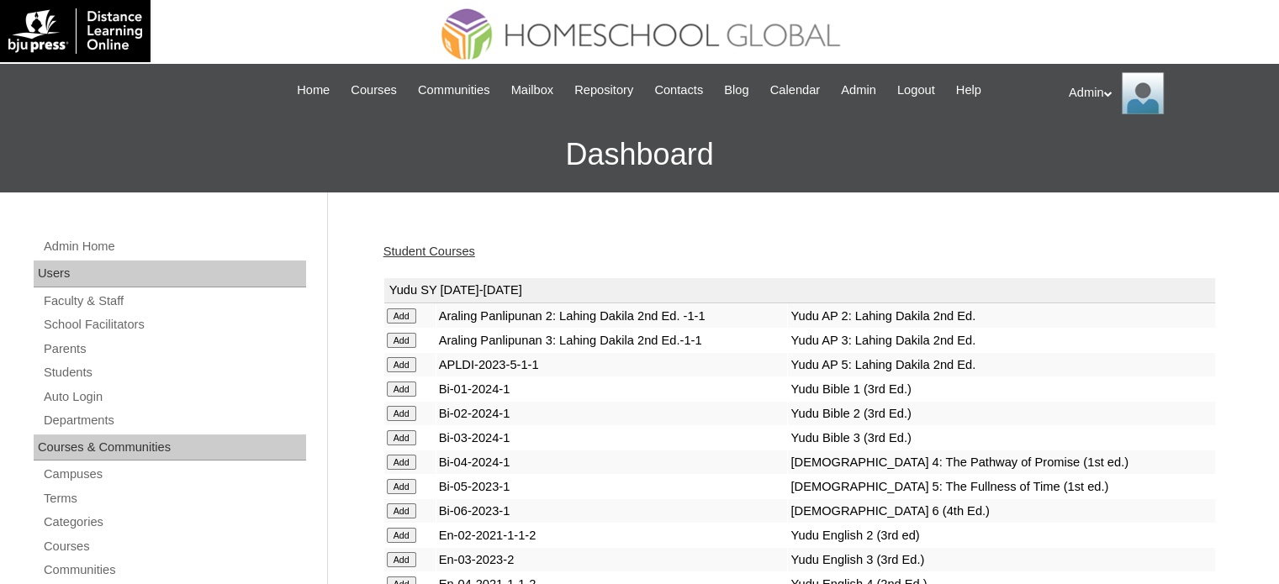
click at [454, 252] on link "Student Courses" at bounding box center [429, 251] width 92 height 13
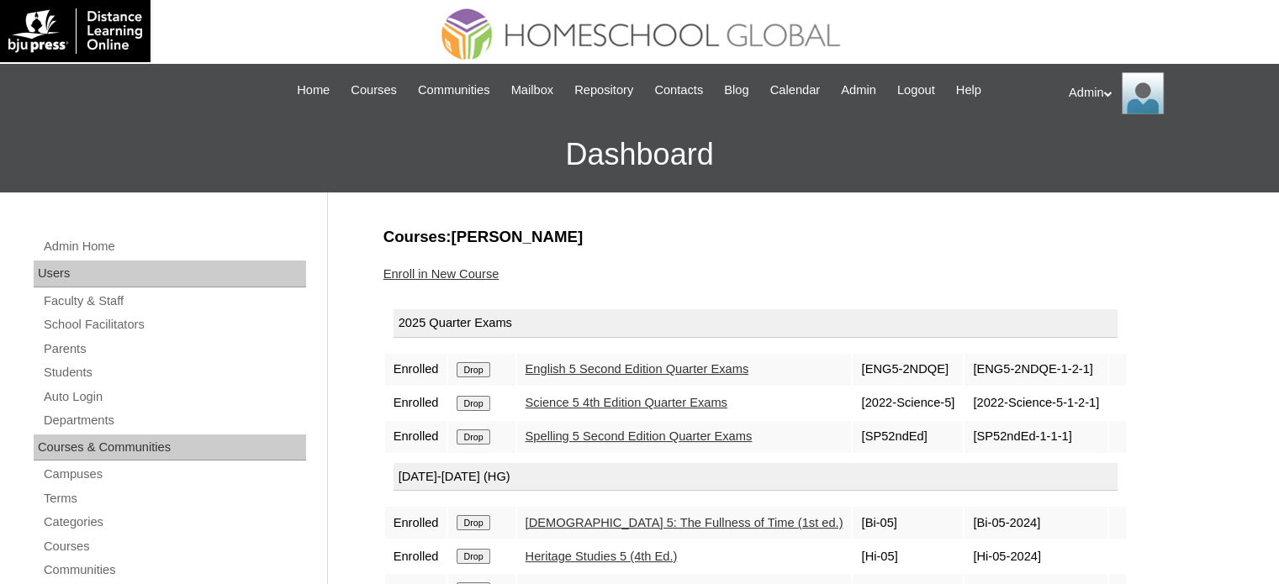
click at [474, 369] on input "Drop" at bounding box center [473, 369] width 33 height 15
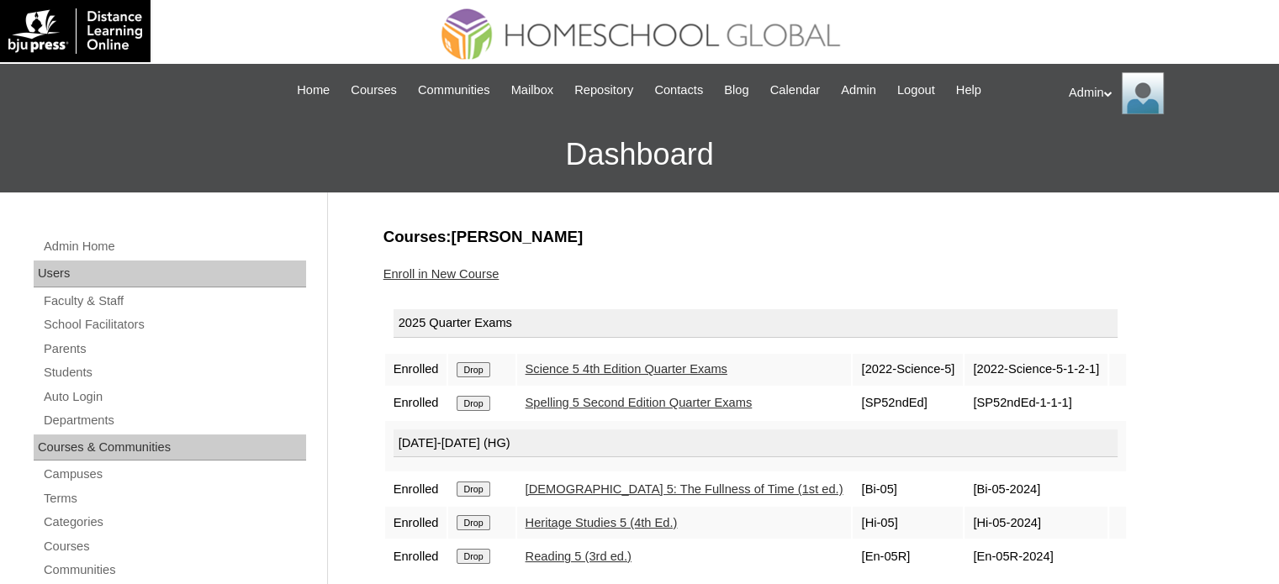
click at [474, 369] on input "Drop" at bounding box center [473, 369] width 33 height 15
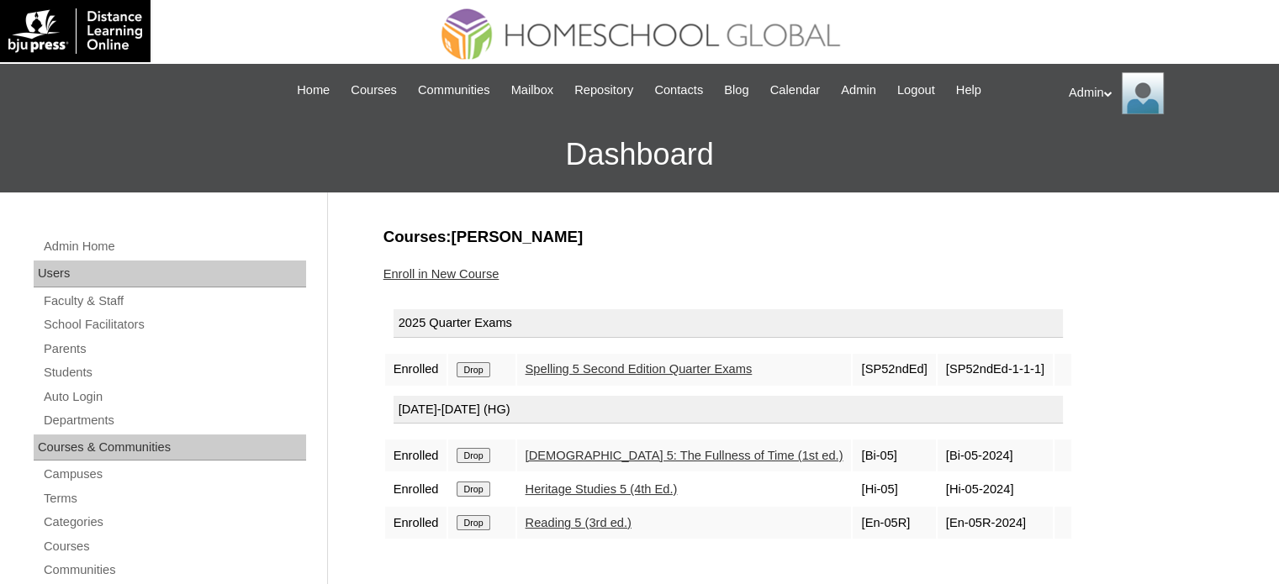
click at [474, 369] on input "Drop" at bounding box center [473, 369] width 33 height 15
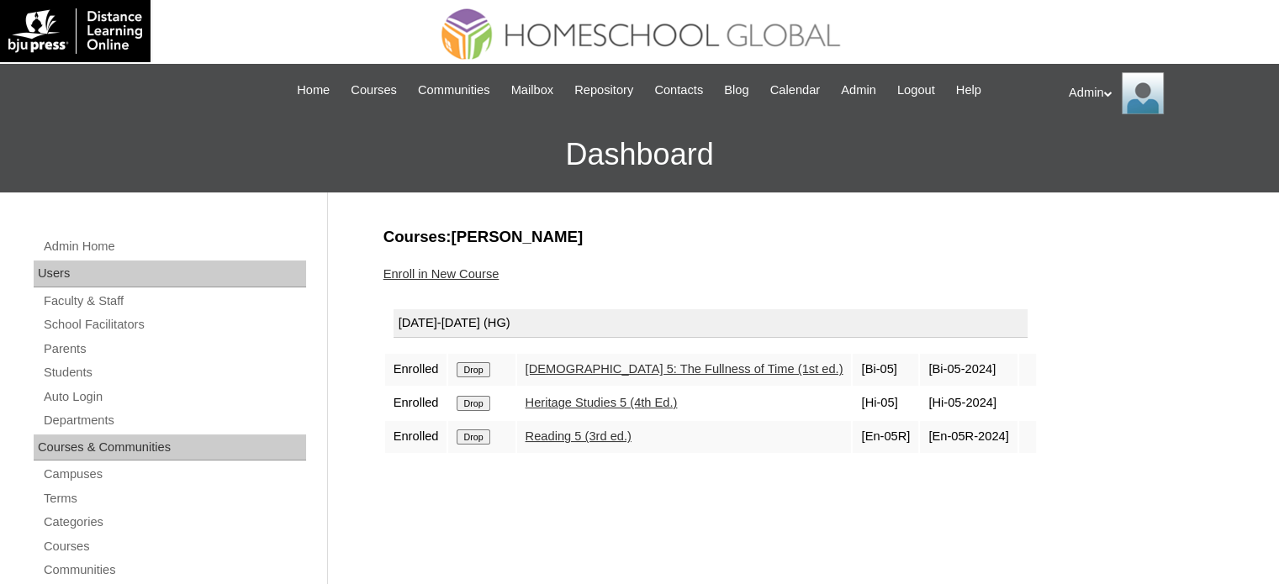
click at [478, 272] on link "Enroll in New Course" at bounding box center [441, 273] width 116 height 13
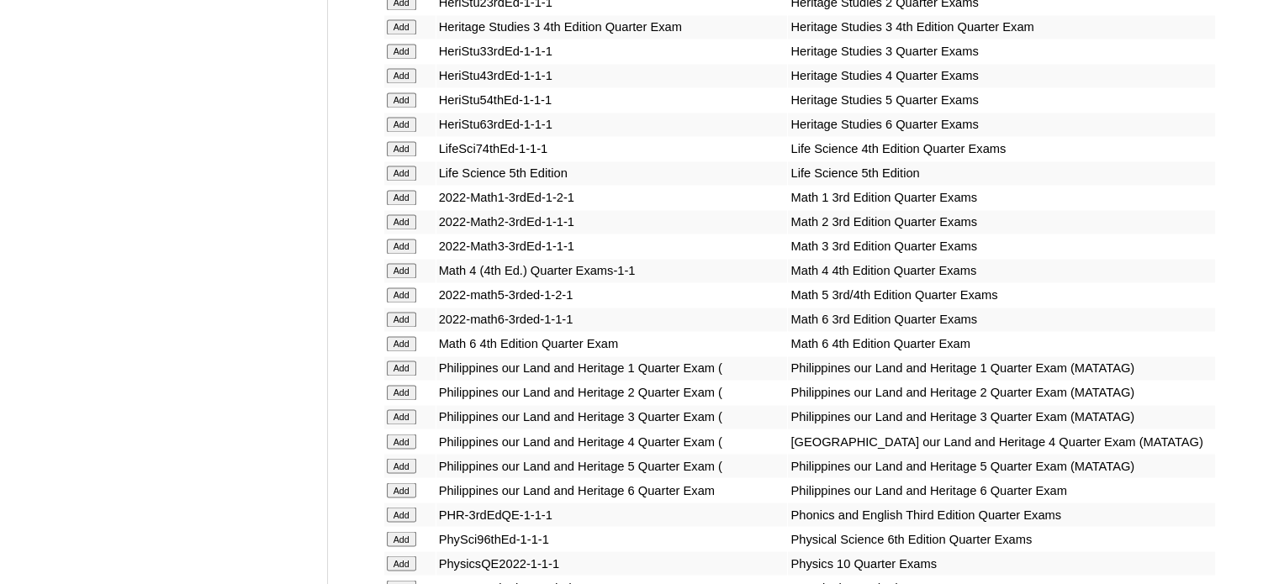
scroll to position [6129, 0]
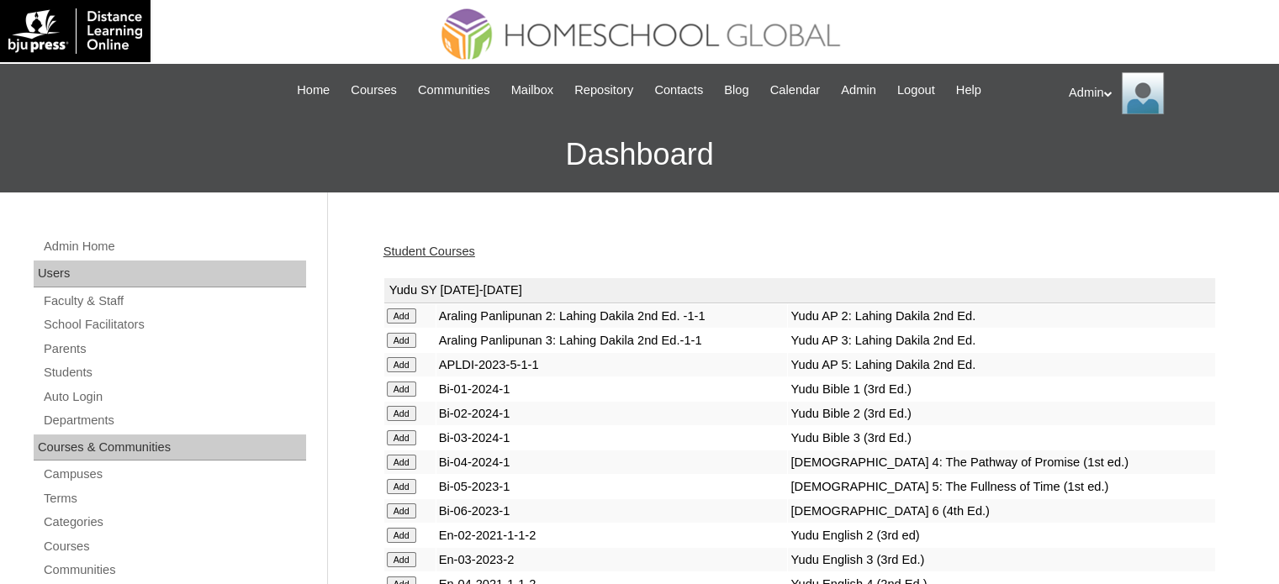
click at [456, 255] on link "Student Courses" at bounding box center [429, 251] width 92 height 13
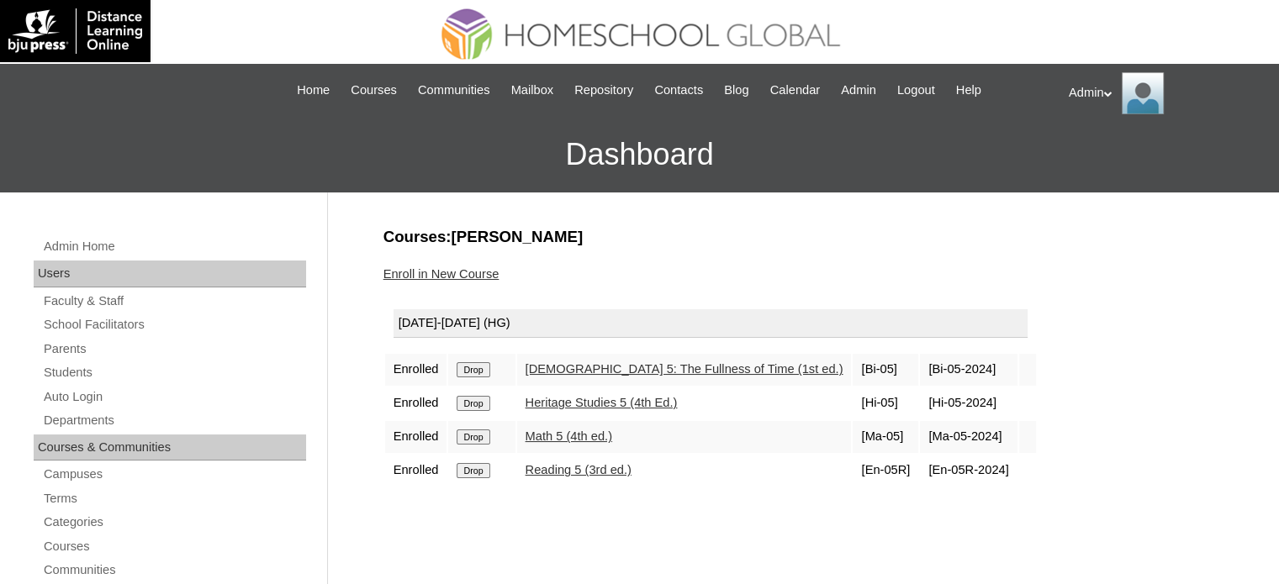
click at [456, 271] on link "Enroll in New Course" at bounding box center [441, 273] width 116 height 13
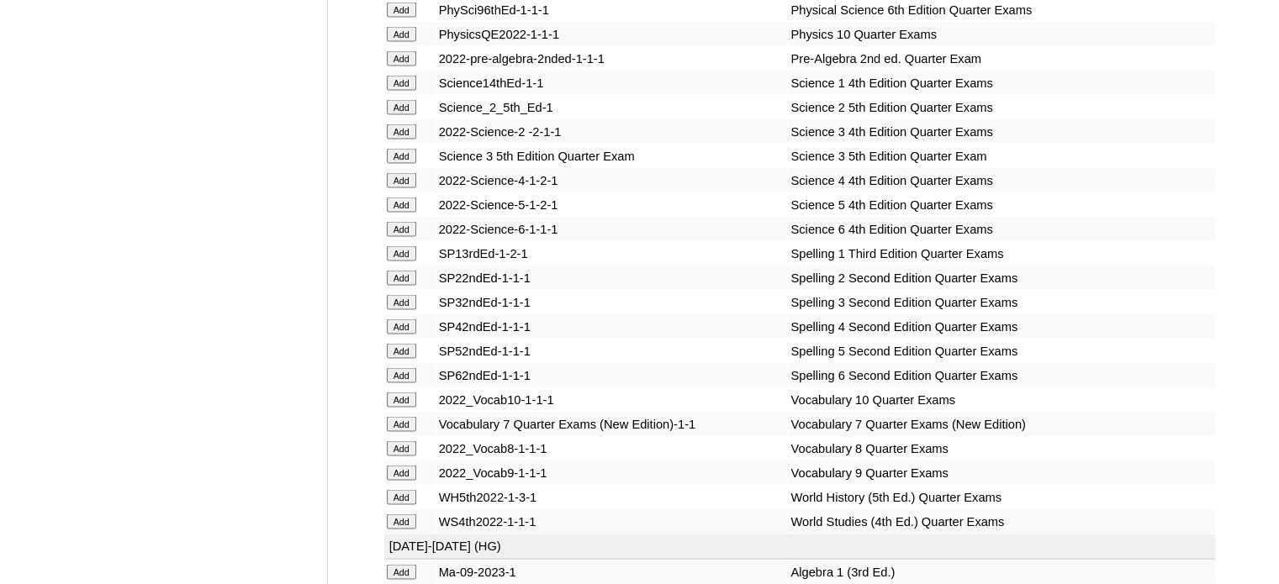
scroll to position [6784, 0]
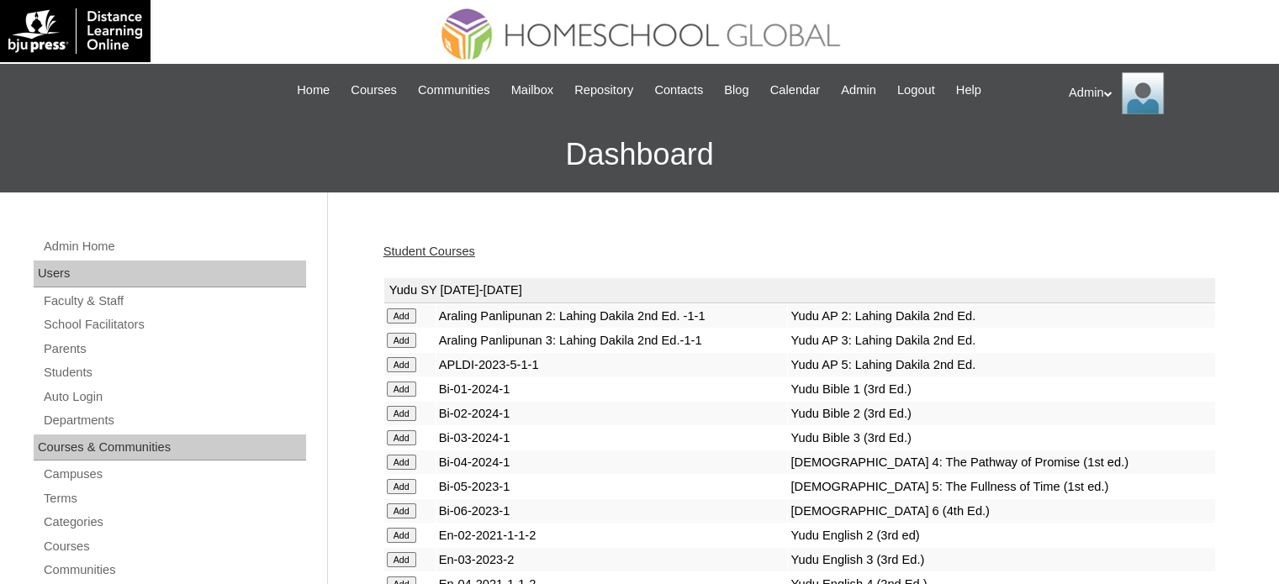
click at [438, 249] on link "Student Courses" at bounding box center [429, 251] width 92 height 13
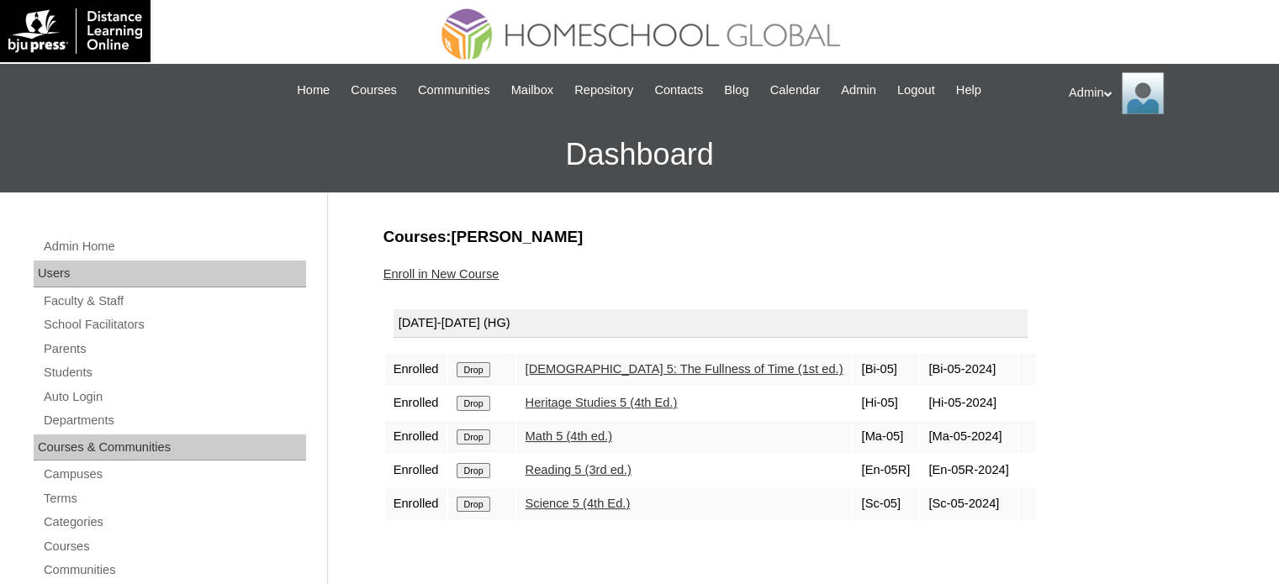
click at [471, 272] on link "Enroll in New Course" at bounding box center [441, 273] width 116 height 13
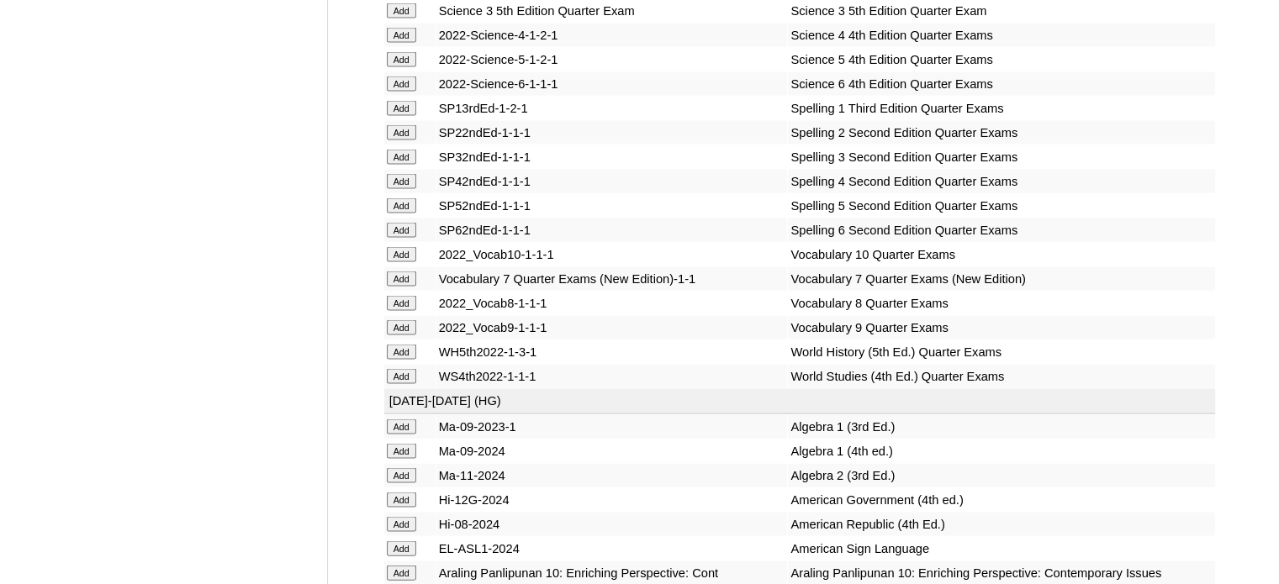
scroll to position [7001, 0]
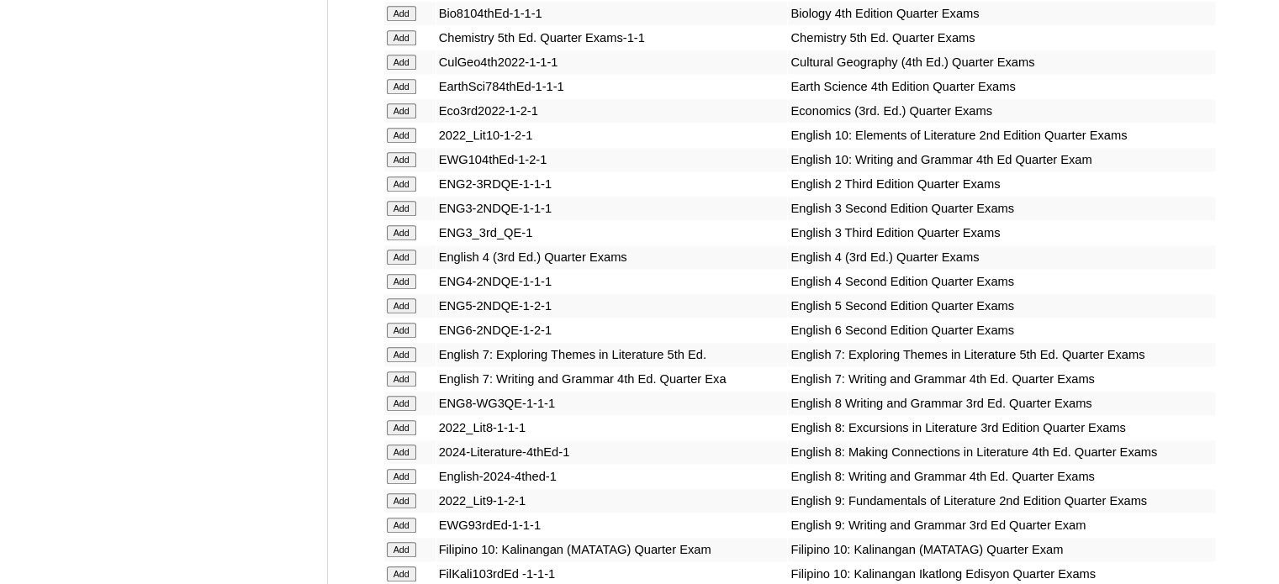
scroll to position [4894, 0]
